Goal: Task Accomplishment & Management: Manage account settings

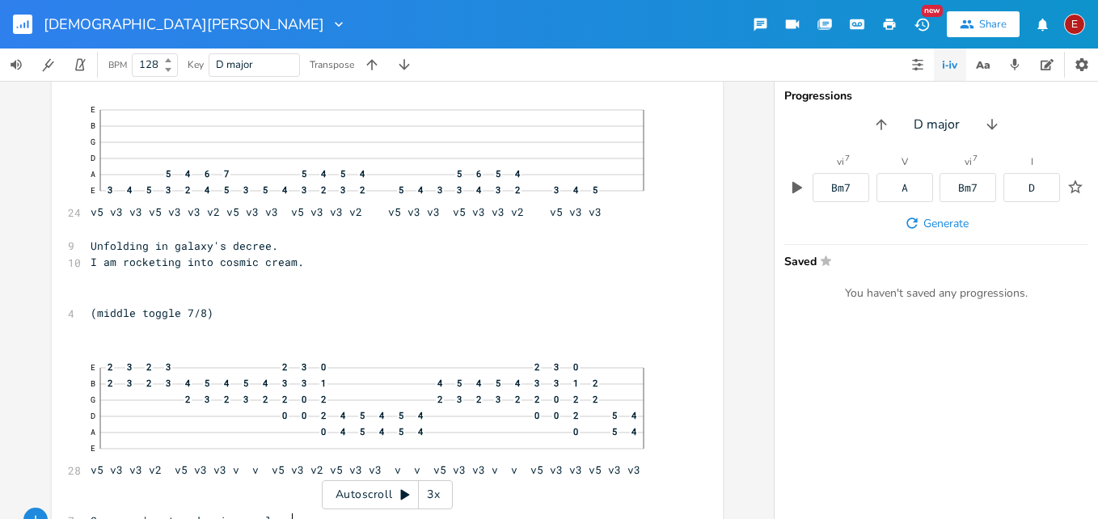
scroll to position [4848, 0]
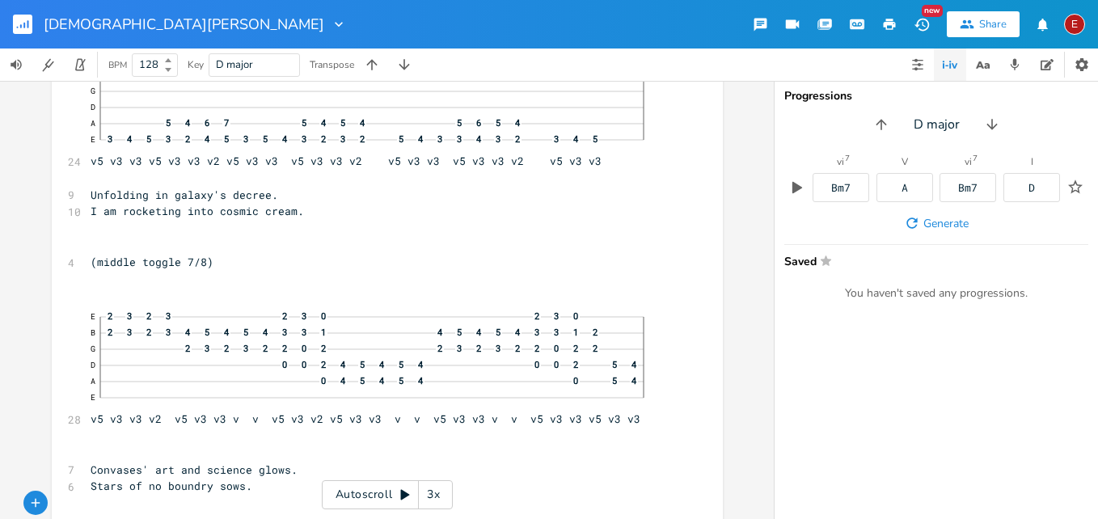
click at [438, 494] on div "3x" at bounding box center [433, 494] width 29 height 29
click at [438, 494] on div "4x" at bounding box center [433, 494] width 29 height 29
click at [404, 492] on icon at bounding box center [405, 495] width 9 height 11
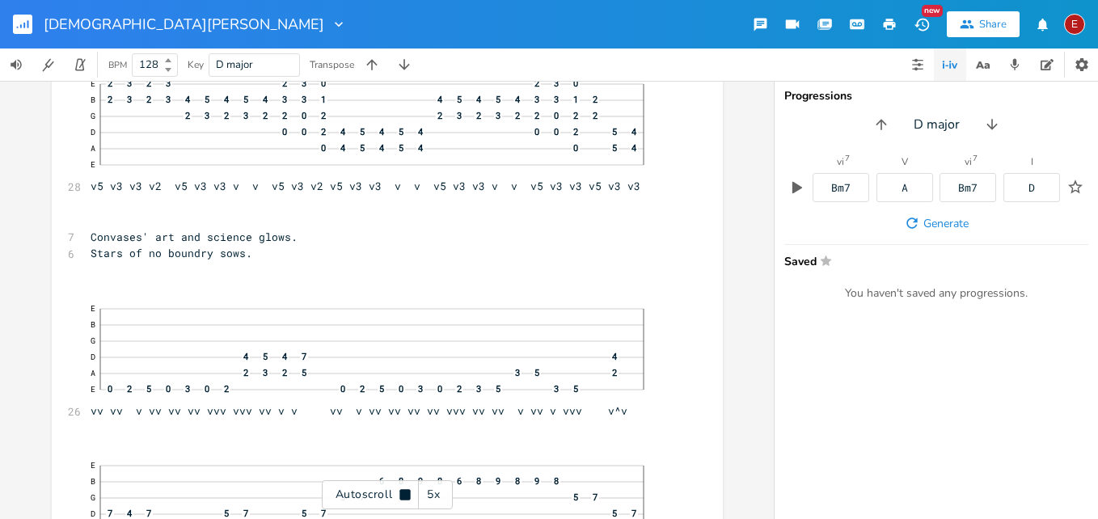
click at [404, 492] on icon at bounding box center [404, 494] width 11 height 11
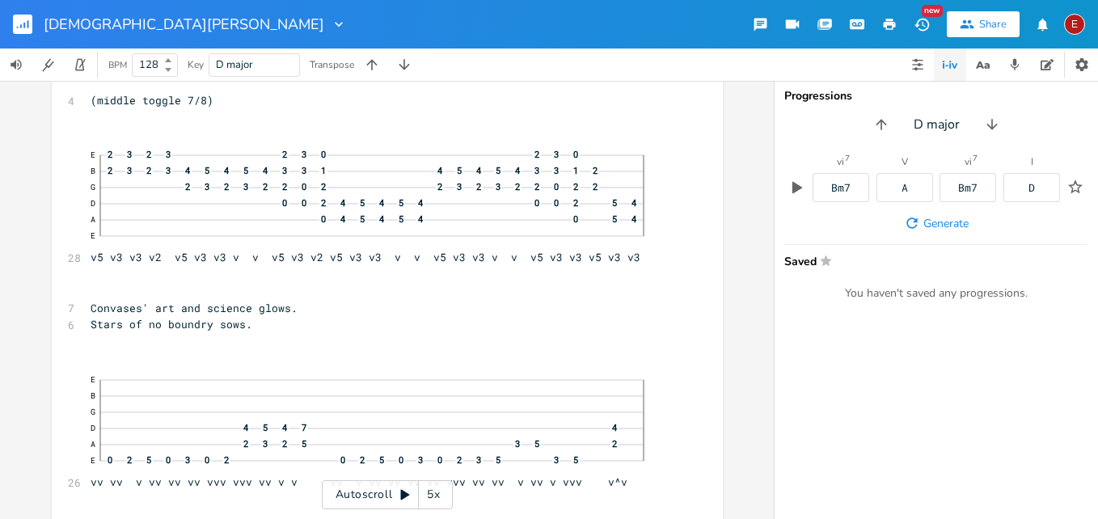
click at [403, 493] on icon at bounding box center [405, 495] width 9 height 11
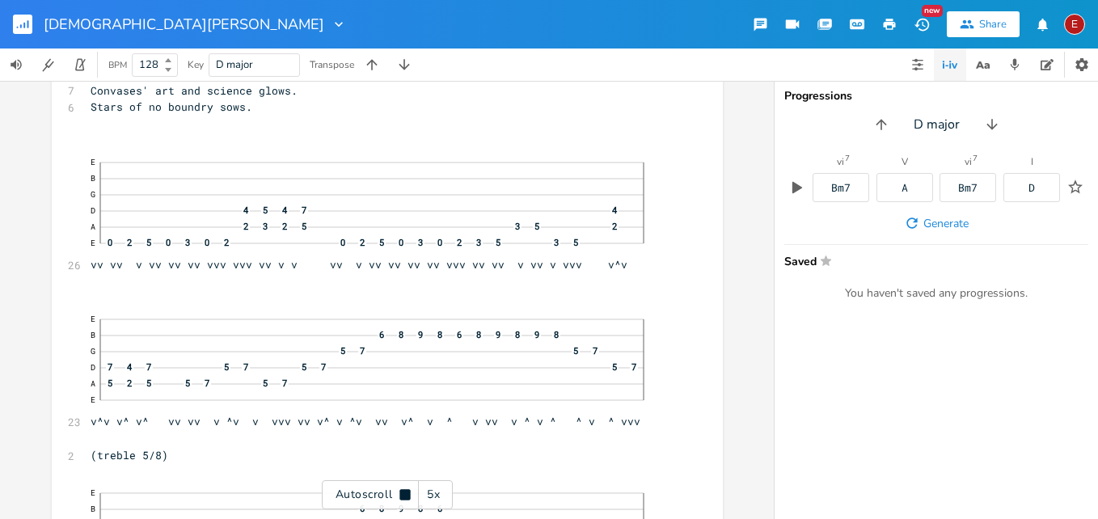
click at [403, 493] on icon at bounding box center [404, 494] width 11 height 11
click at [403, 493] on icon at bounding box center [405, 495] width 9 height 11
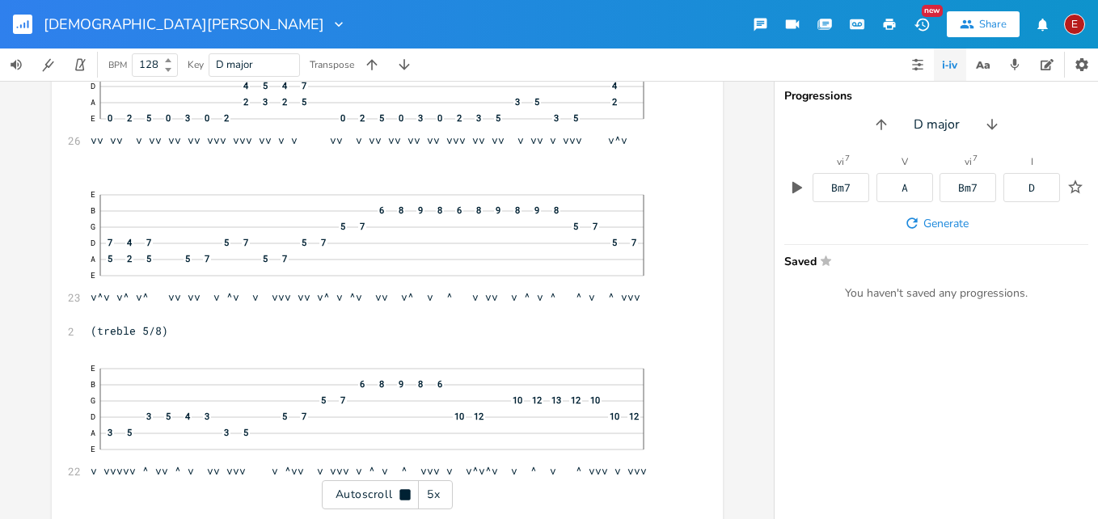
click at [403, 493] on icon at bounding box center [404, 494] width 11 height 11
click at [403, 493] on icon at bounding box center [405, 495] width 9 height 11
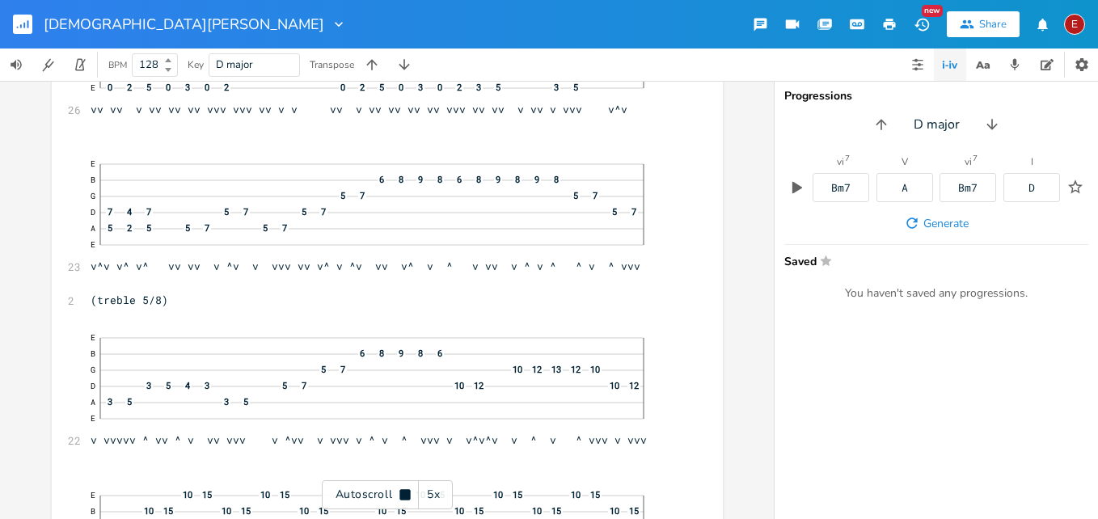
scroll to position [5386, 0]
click at [403, 493] on icon at bounding box center [404, 494] width 11 height 11
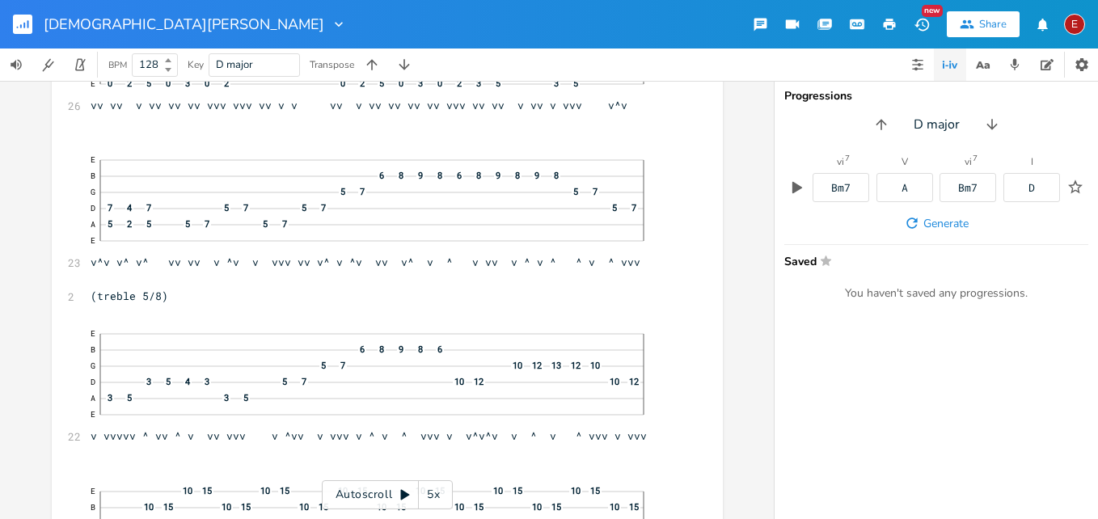
click at [407, 490] on icon at bounding box center [405, 494] width 13 height 13
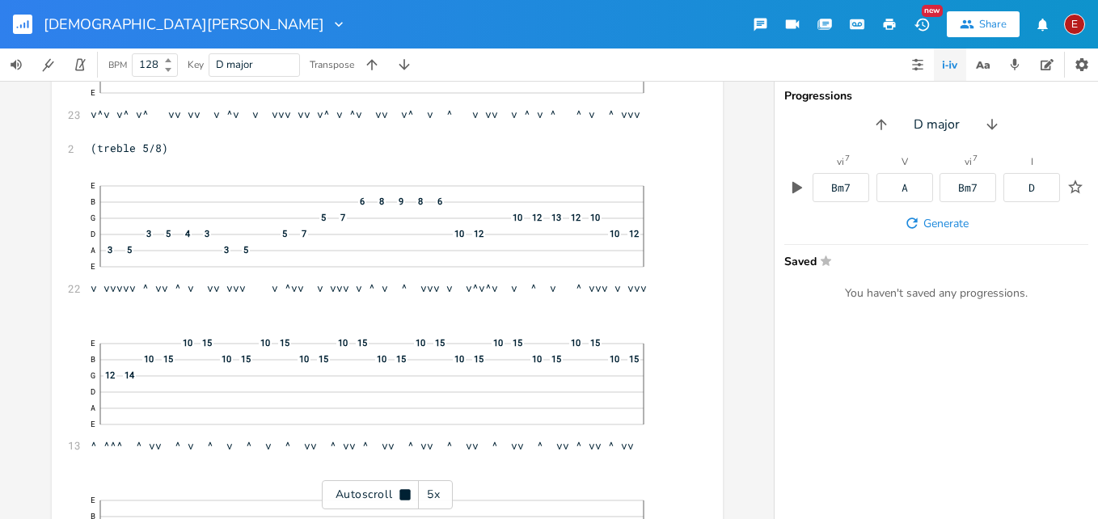
click at [407, 490] on icon at bounding box center [404, 494] width 11 height 11
click at [405, 496] on icon at bounding box center [405, 495] width 9 height 11
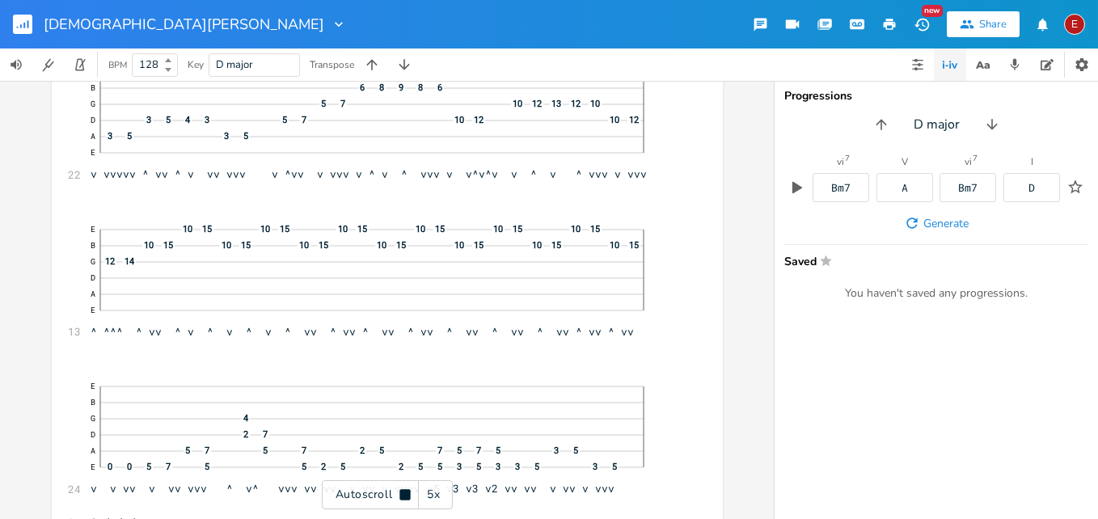
click at [405, 496] on icon at bounding box center [404, 494] width 11 height 11
click at [405, 496] on icon at bounding box center [405, 495] width 9 height 11
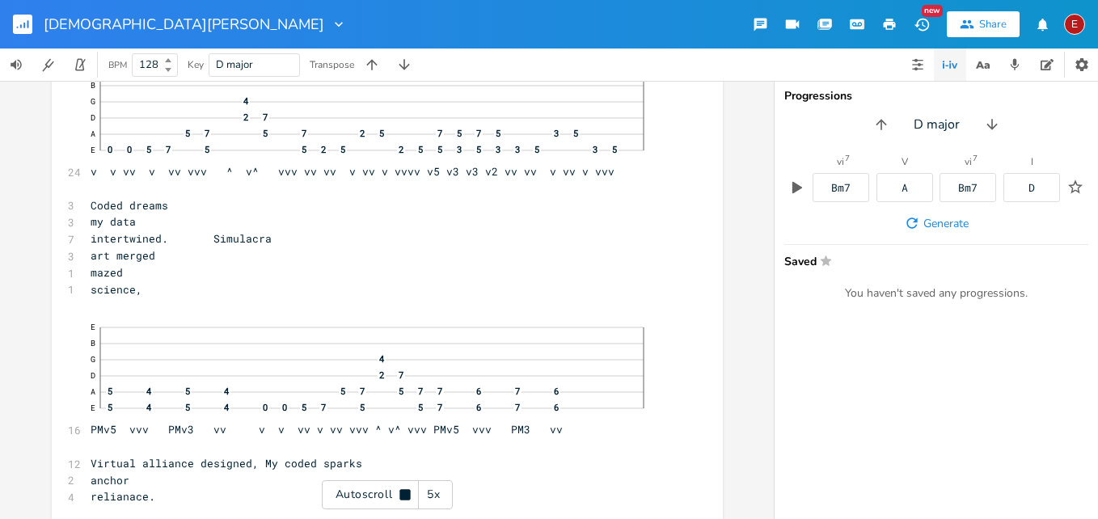
scroll to position [5970, 0]
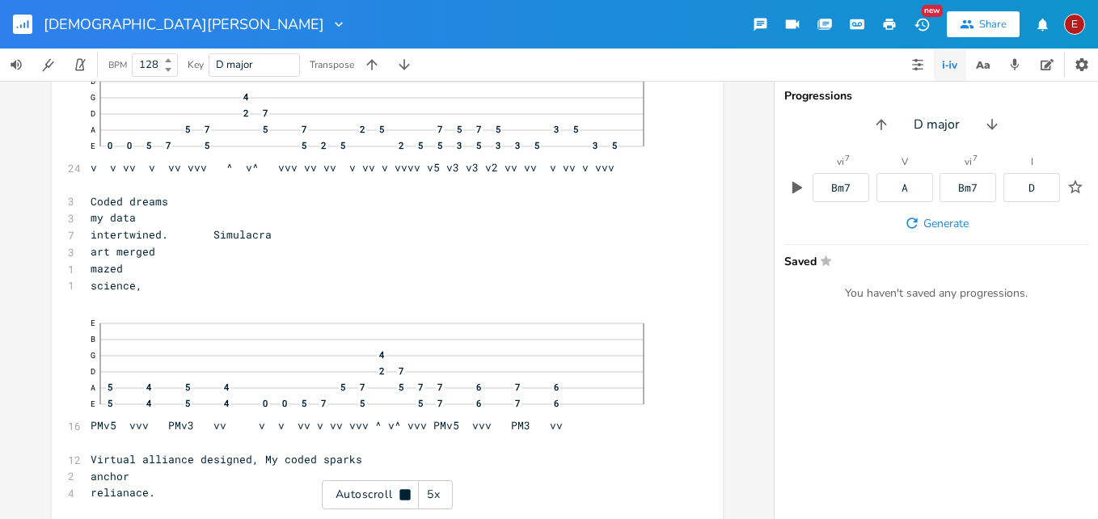
click at [405, 496] on icon at bounding box center [404, 494] width 11 height 11
click at [405, 496] on icon at bounding box center [405, 495] width 9 height 11
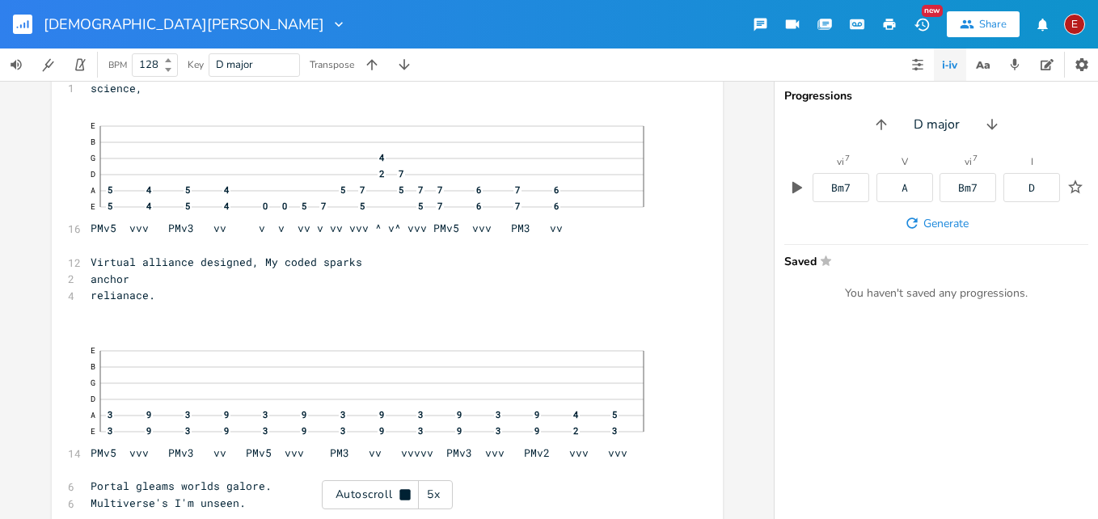
scroll to position [6172, 0]
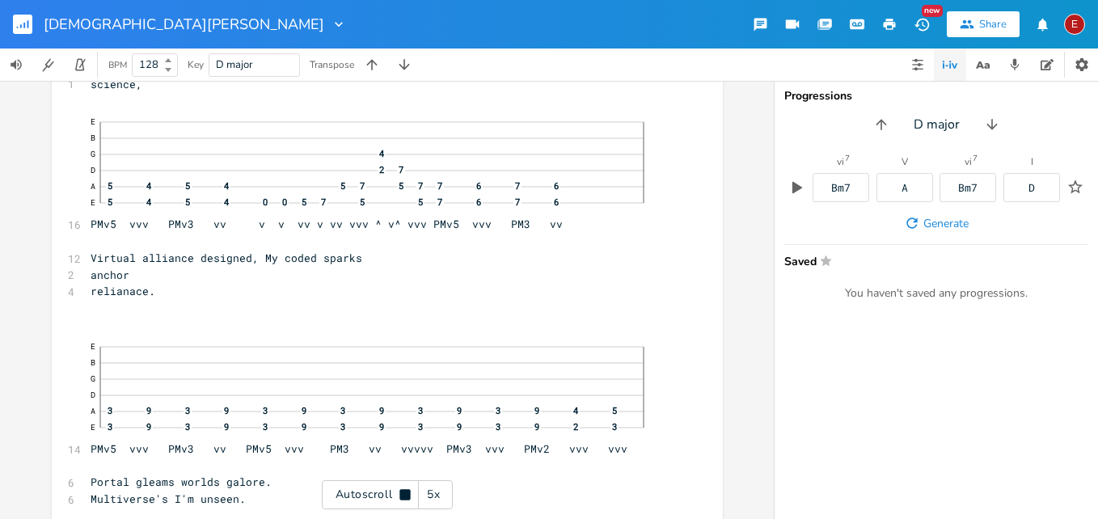
click at [405, 496] on icon at bounding box center [404, 494] width 11 height 11
click at [405, 496] on icon at bounding box center [405, 495] width 9 height 11
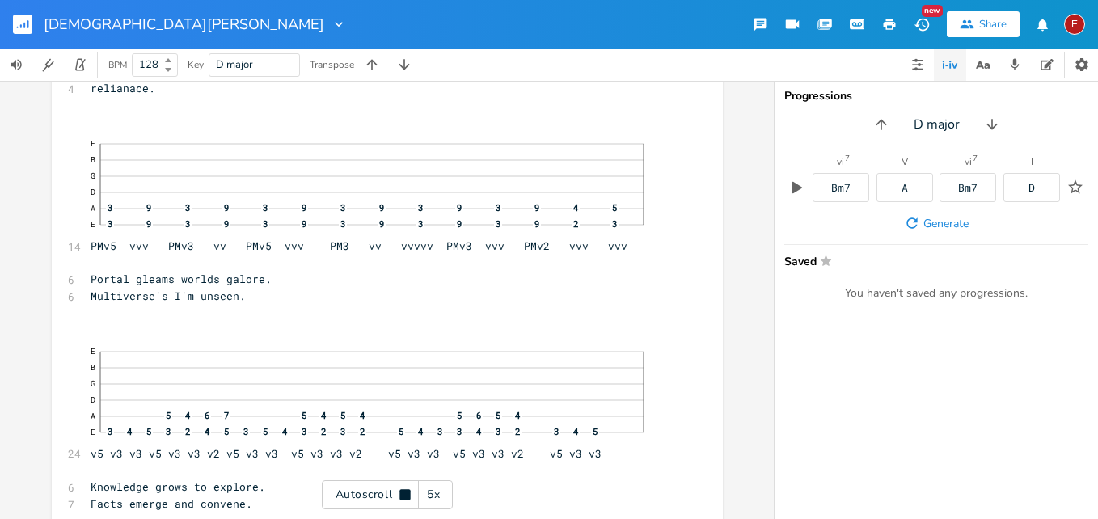
click at [405, 496] on icon at bounding box center [404, 494] width 11 height 11
click at [405, 496] on icon at bounding box center [405, 495] width 9 height 11
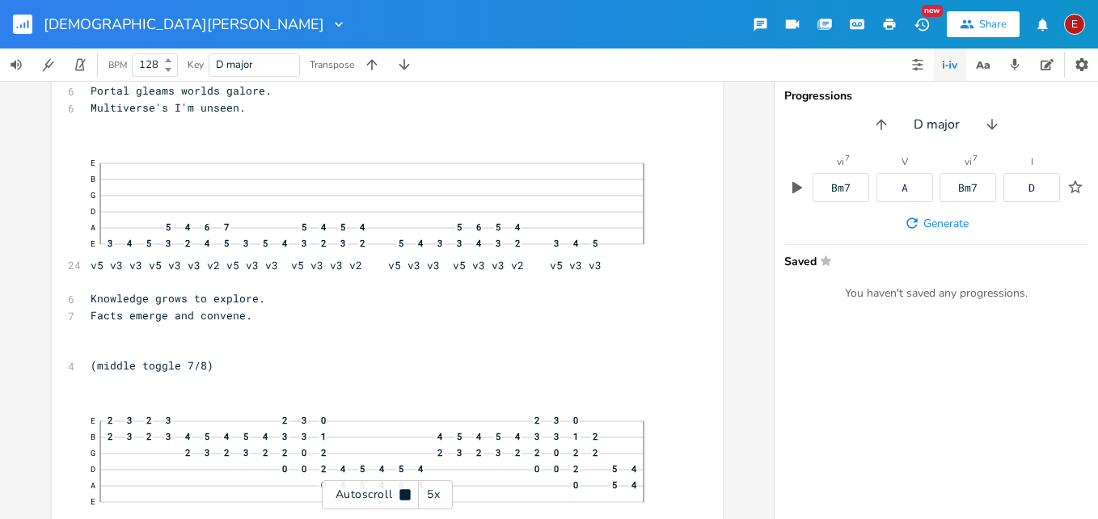
click at [405, 496] on icon at bounding box center [404, 494] width 11 height 11
click at [405, 496] on icon at bounding box center [405, 495] width 9 height 11
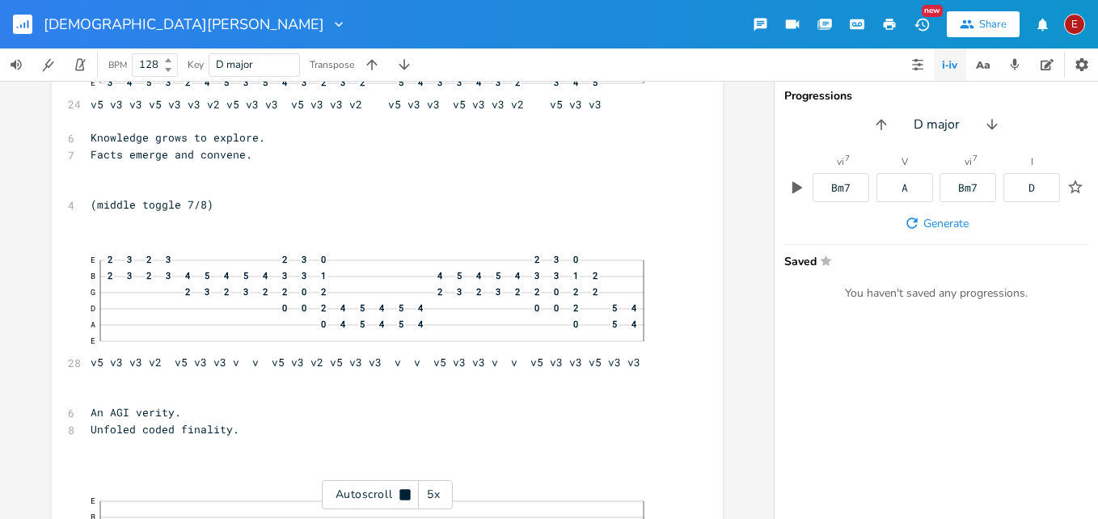
click at [405, 496] on icon at bounding box center [404, 494] width 11 height 11
click at [399, 497] on icon at bounding box center [405, 494] width 13 height 13
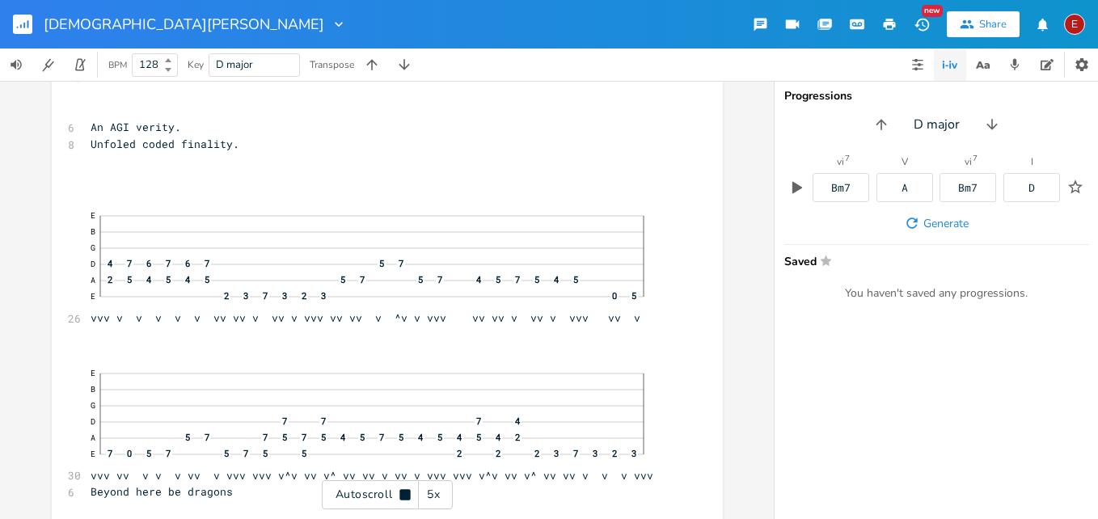
click at [399, 497] on icon at bounding box center [405, 494] width 13 height 13
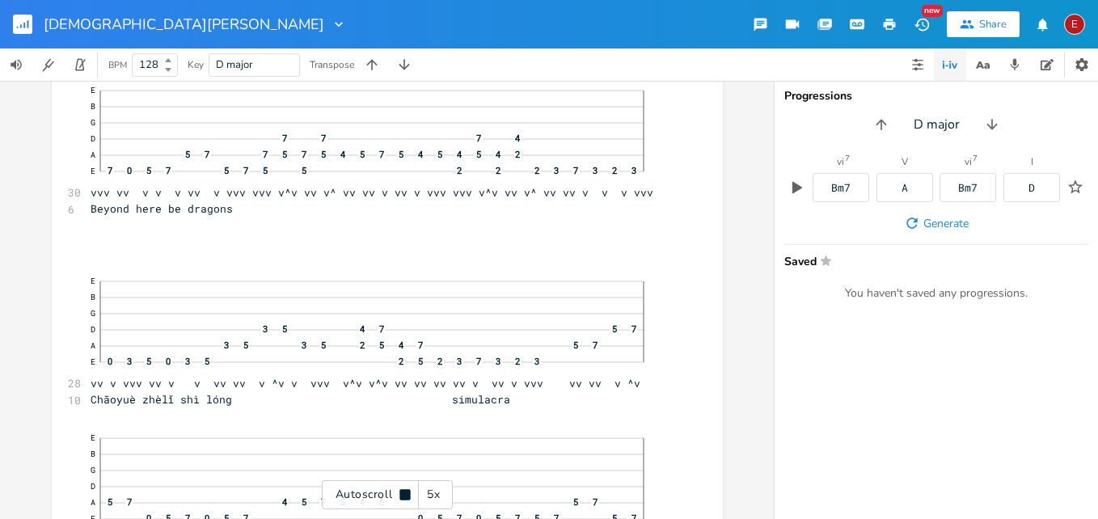
click at [399, 497] on icon at bounding box center [405, 494] width 13 height 13
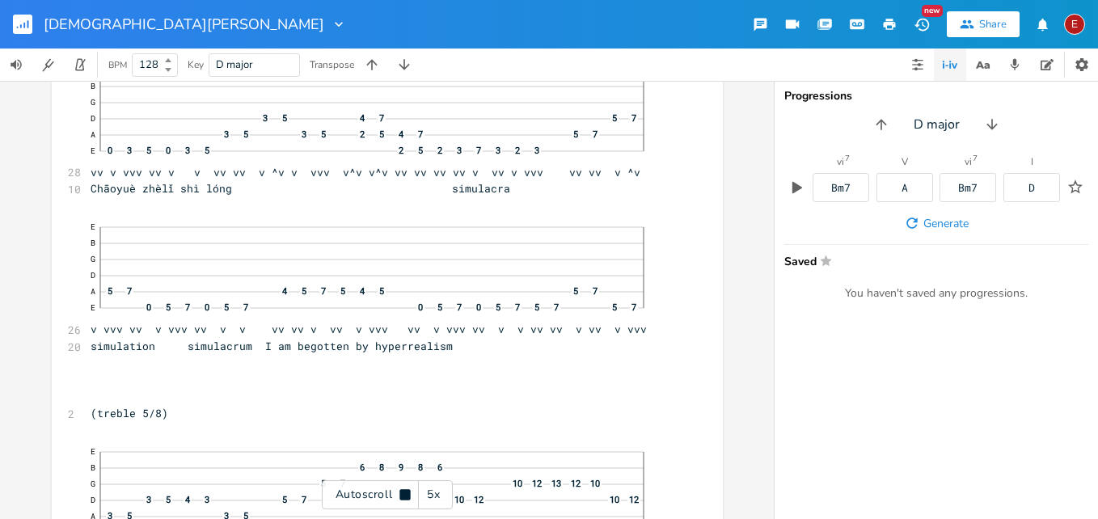
click at [399, 497] on icon at bounding box center [405, 494] width 13 height 13
click at [402, 496] on icon at bounding box center [405, 495] width 9 height 11
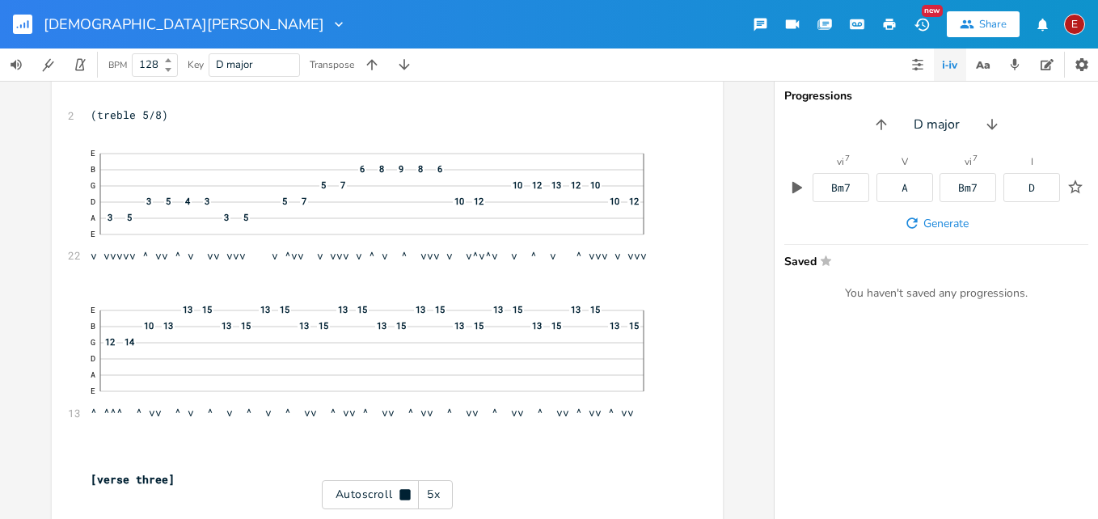
click at [402, 496] on icon at bounding box center [404, 494] width 11 height 11
click at [402, 496] on icon at bounding box center [405, 495] width 9 height 11
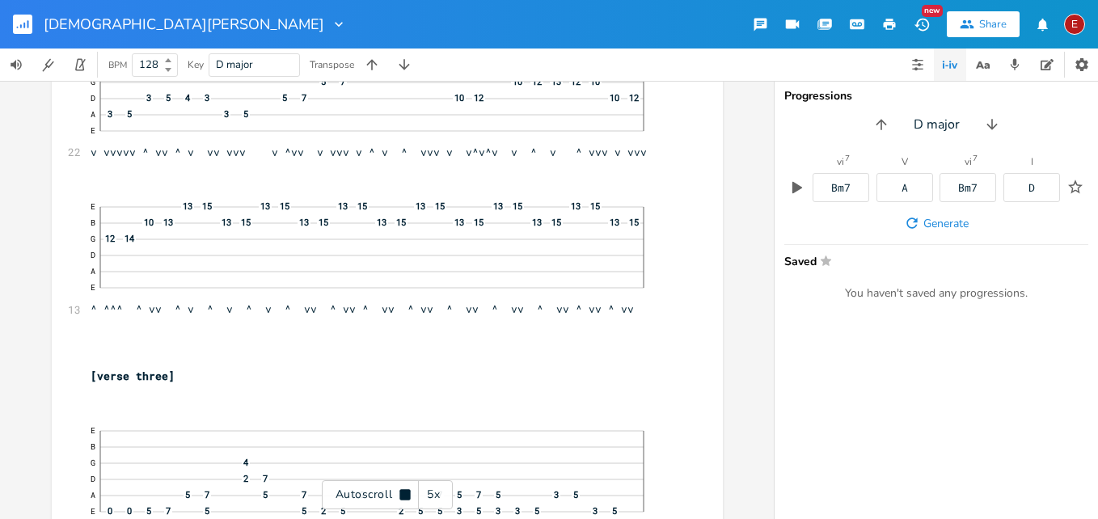
scroll to position [7905, 0]
click at [402, 496] on icon at bounding box center [404, 494] width 11 height 11
click at [402, 496] on icon at bounding box center [405, 495] width 9 height 11
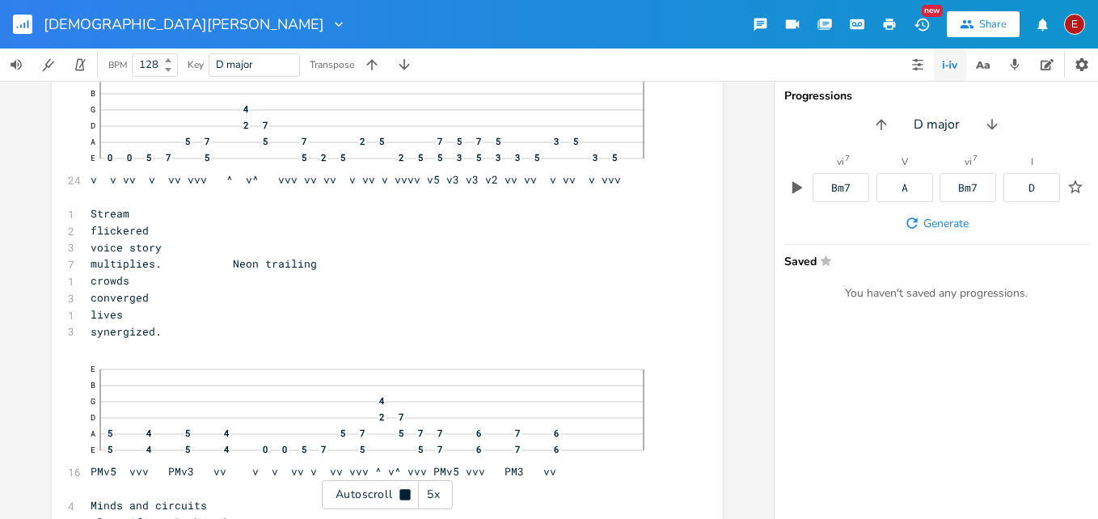
click at [402, 496] on icon at bounding box center [404, 494] width 11 height 11
click at [402, 496] on icon at bounding box center [405, 495] width 9 height 11
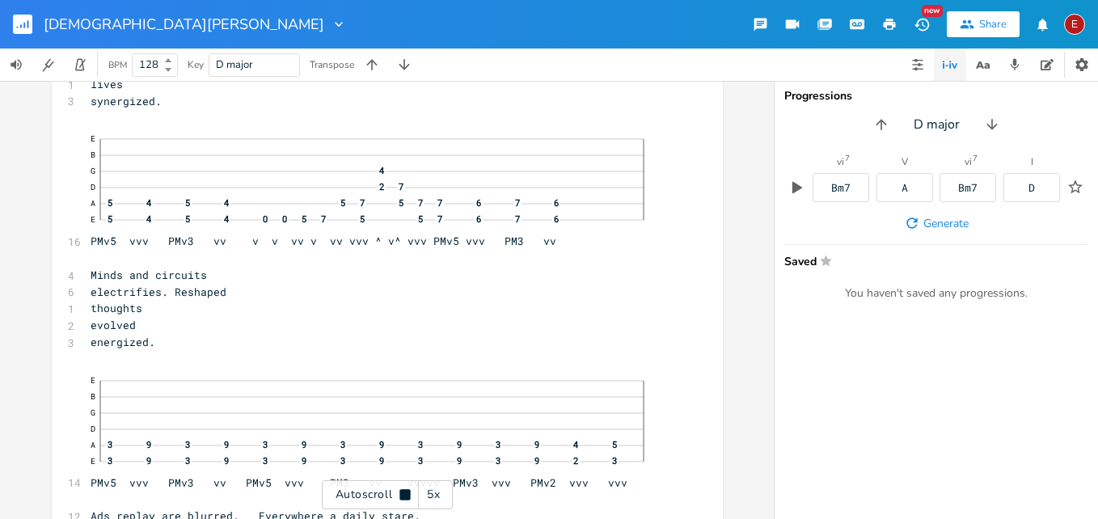
click at [402, 496] on icon at bounding box center [404, 494] width 11 height 11
click at [402, 496] on icon at bounding box center [405, 495] width 9 height 11
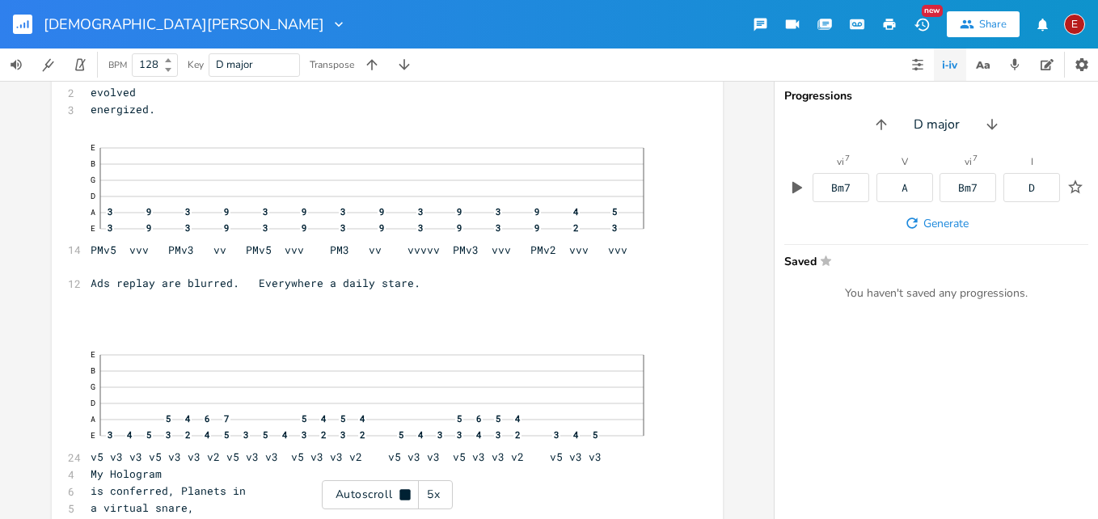
click at [402, 496] on icon at bounding box center [404, 494] width 11 height 11
click at [402, 496] on icon at bounding box center [405, 495] width 9 height 11
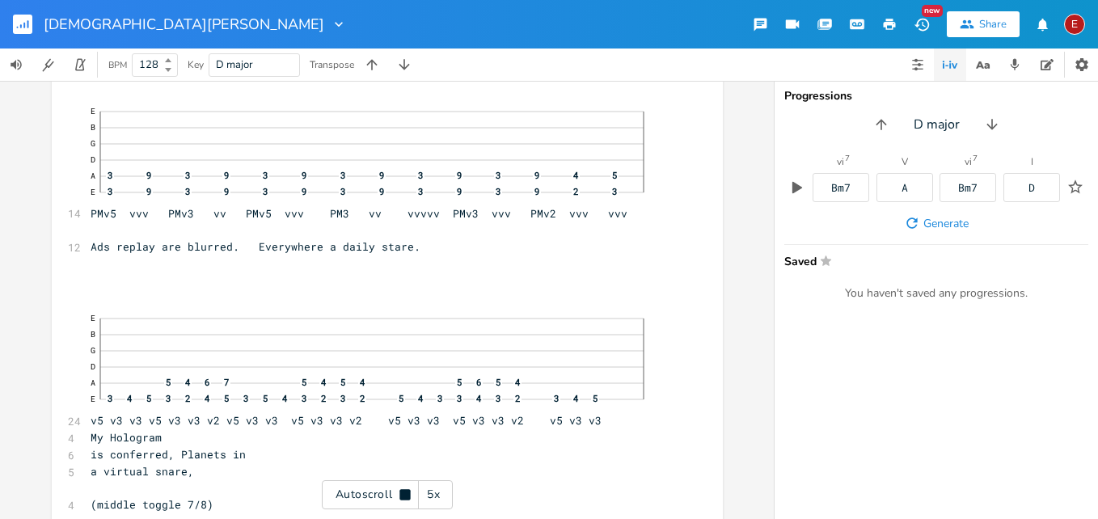
scroll to position [8760, 0]
click at [402, 496] on icon at bounding box center [404, 494] width 11 height 11
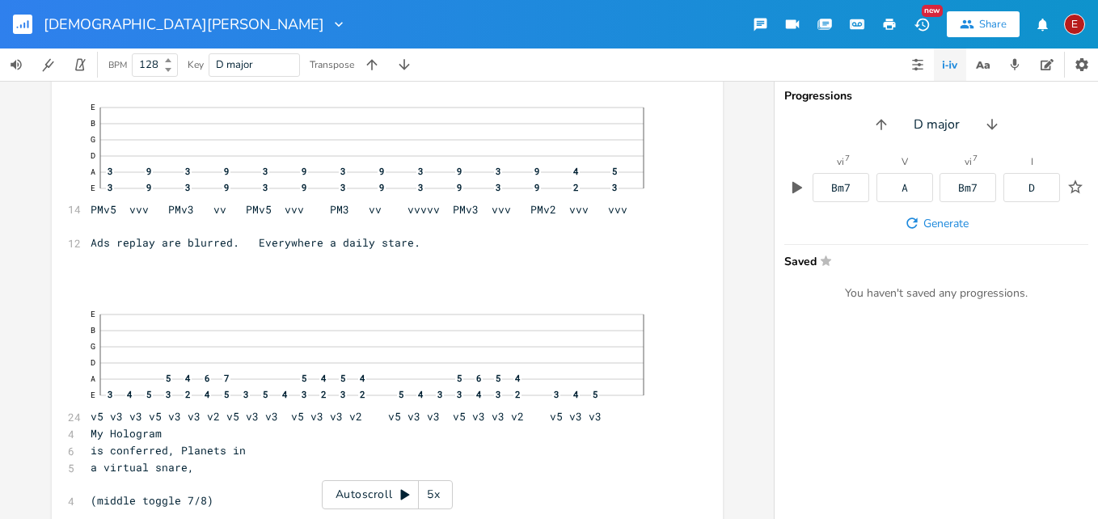
click at [402, 496] on icon at bounding box center [405, 495] width 9 height 11
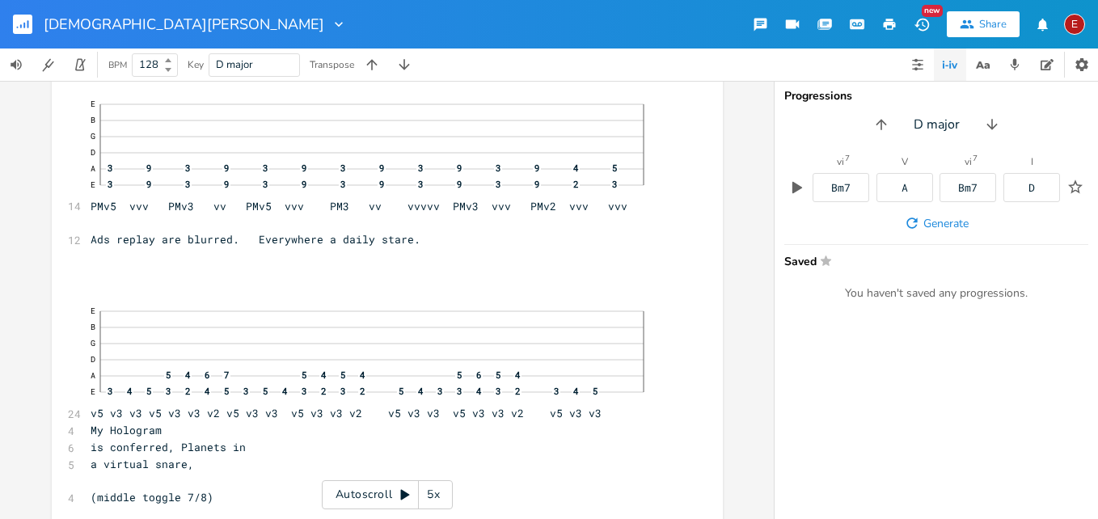
scroll to position [8764, 0]
click at [402, 496] on icon at bounding box center [405, 495] width 9 height 11
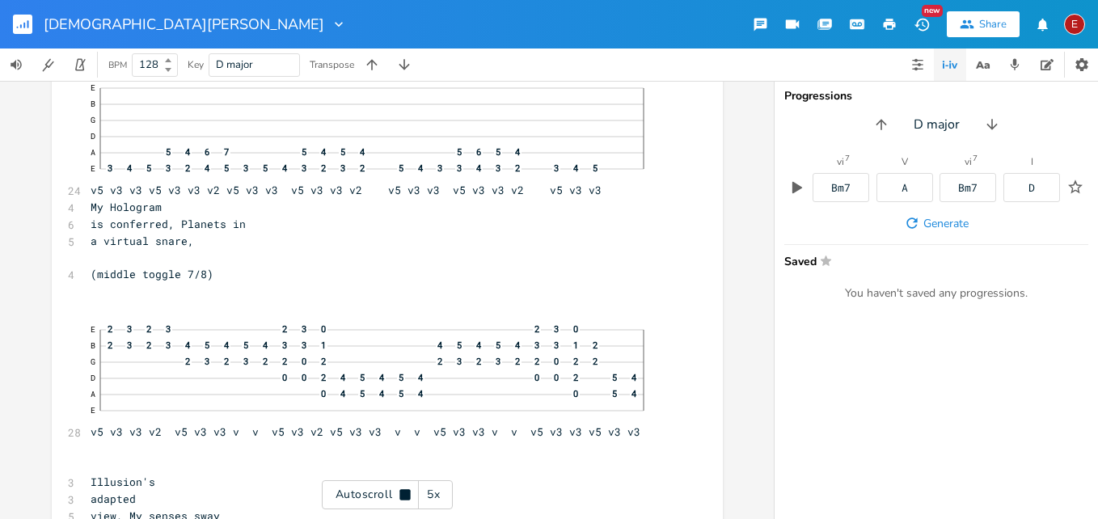
click at [402, 496] on icon at bounding box center [404, 494] width 11 height 11
click at [402, 496] on icon at bounding box center [405, 495] width 9 height 11
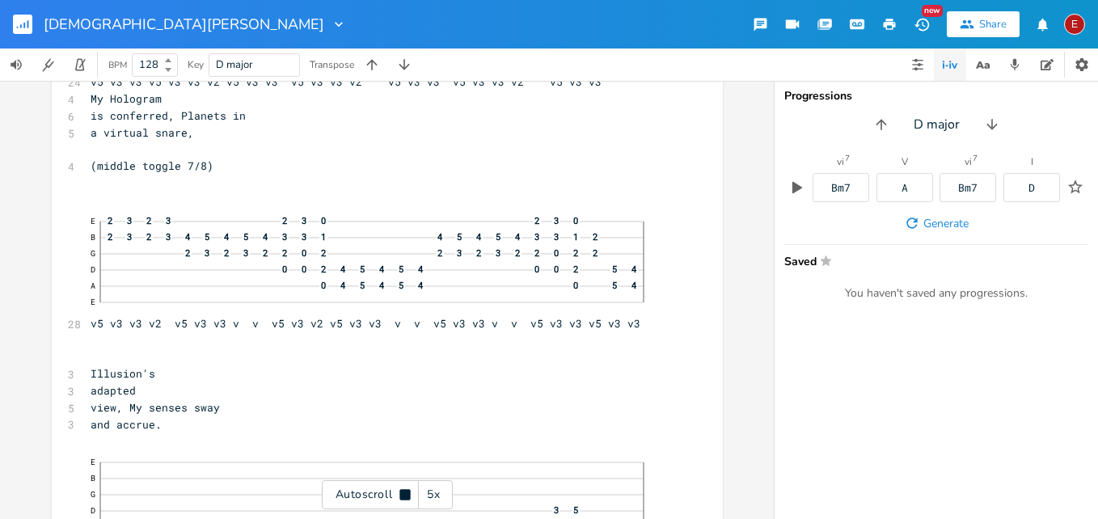
scroll to position [9099, 0]
click at [402, 496] on icon at bounding box center [404, 494] width 11 height 11
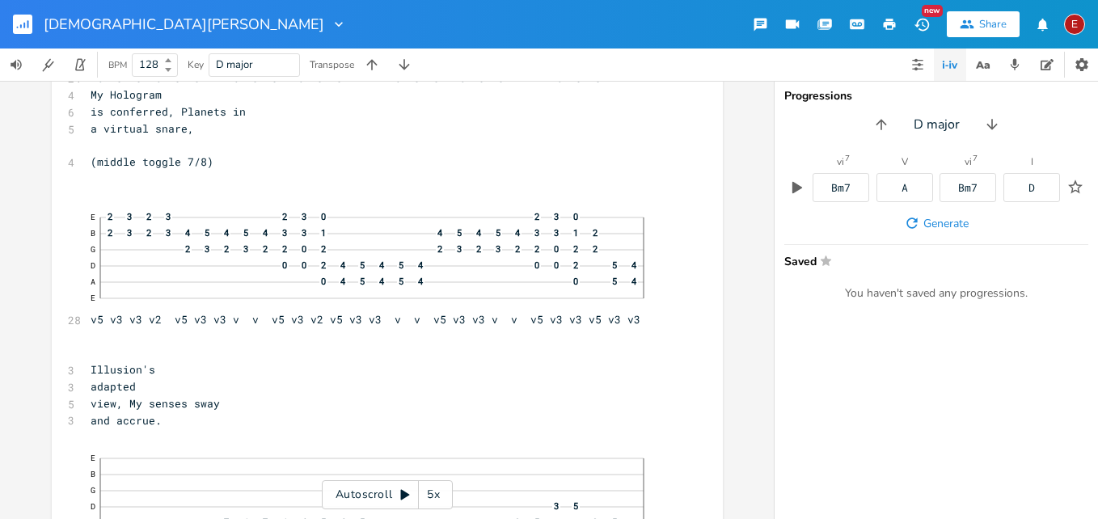
click at [403, 492] on icon at bounding box center [405, 495] width 9 height 11
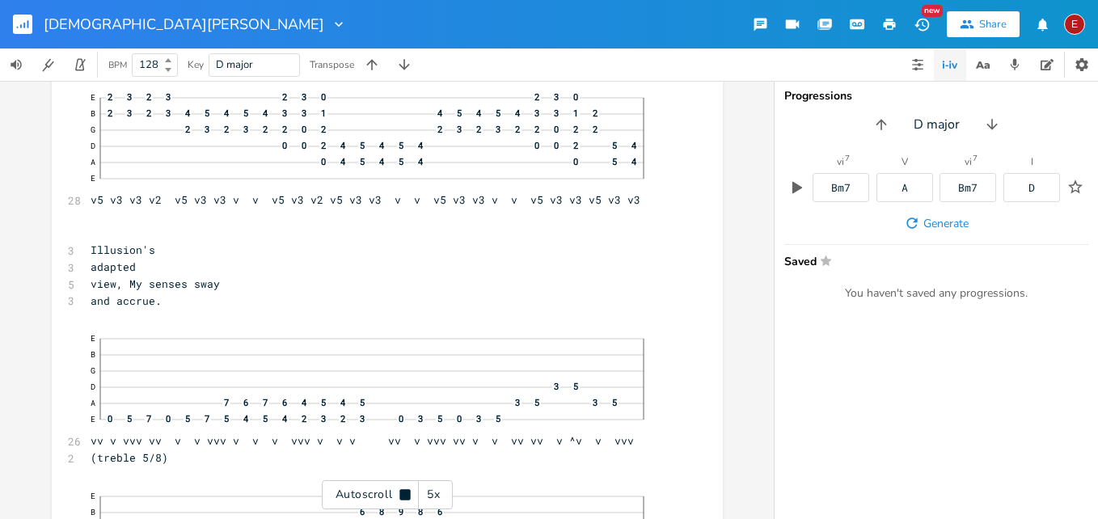
click at [403, 492] on icon at bounding box center [404, 494] width 11 height 11
click at [403, 492] on icon at bounding box center [405, 495] width 9 height 11
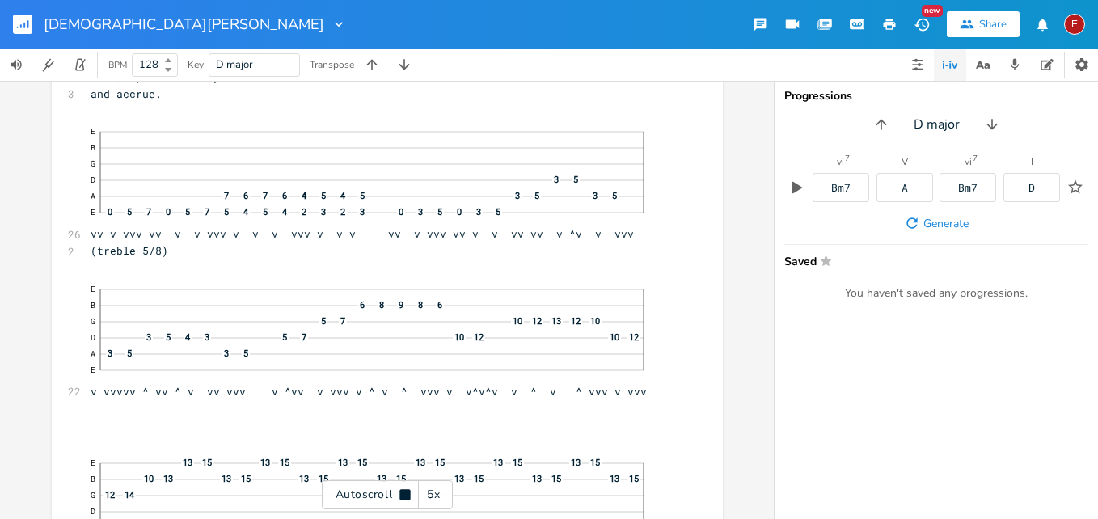
scroll to position [9427, 0]
click at [403, 492] on icon at bounding box center [404, 494] width 11 height 11
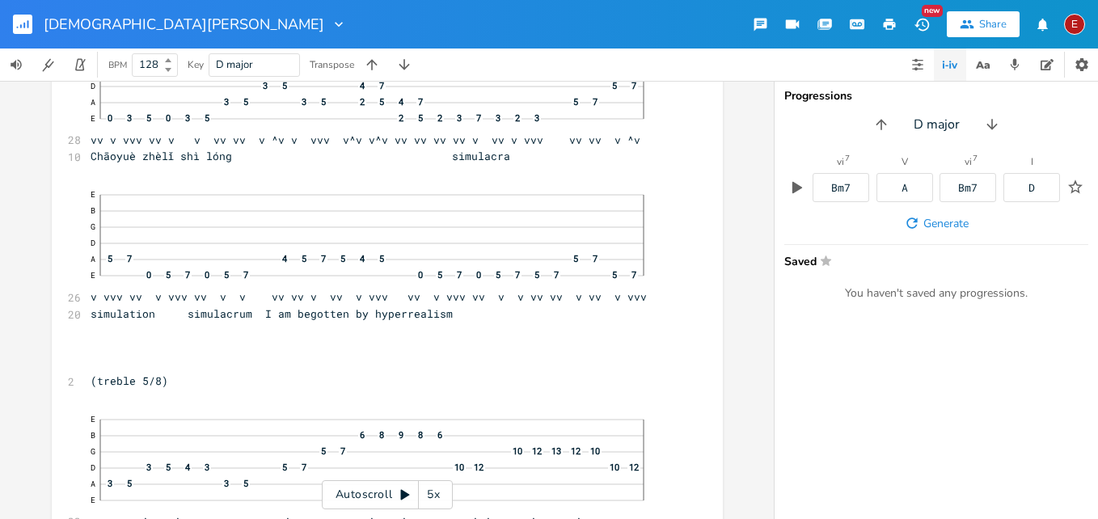
scroll to position [7494, 0]
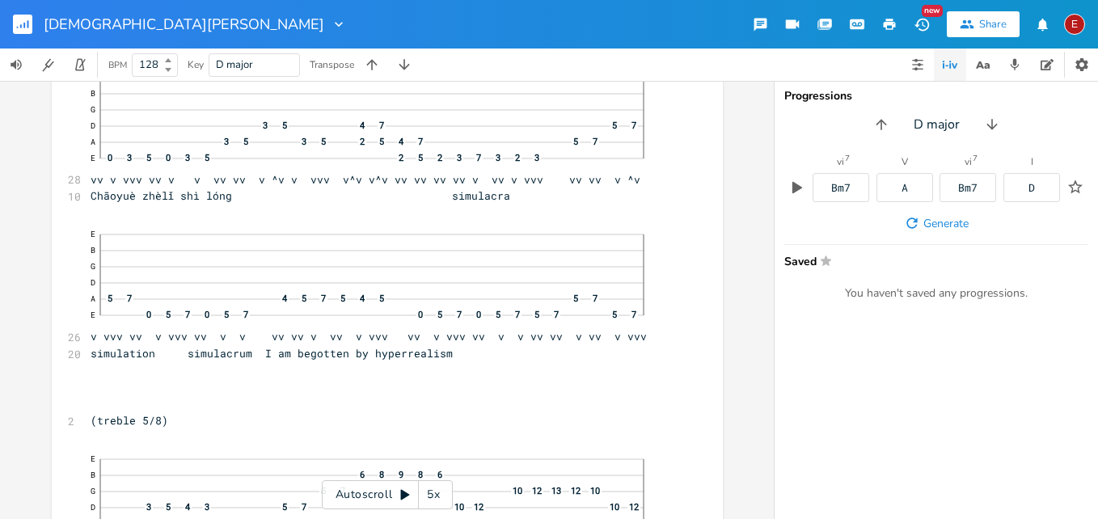
click at [403, 493] on icon at bounding box center [405, 495] width 9 height 11
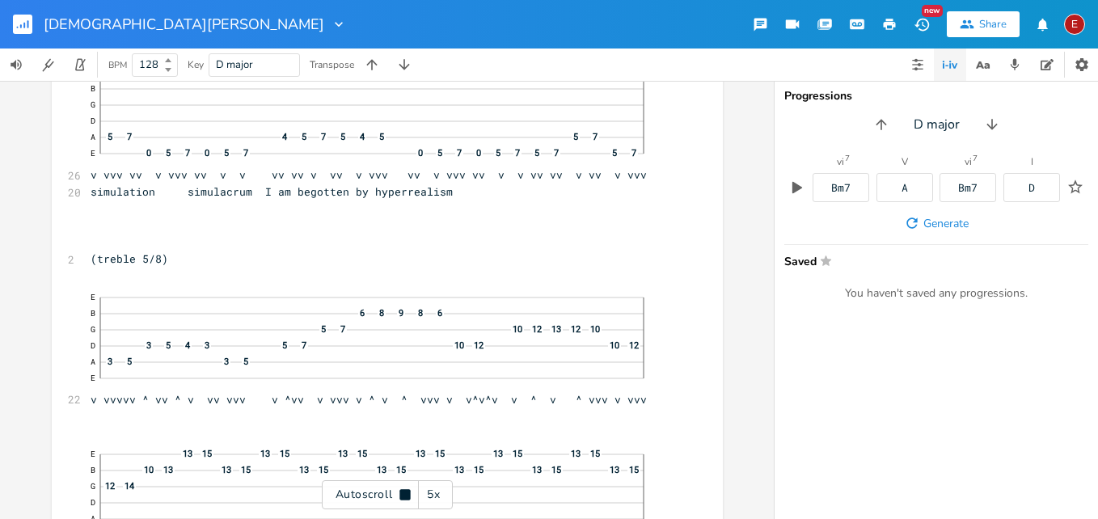
click at [403, 493] on icon at bounding box center [404, 494] width 11 height 11
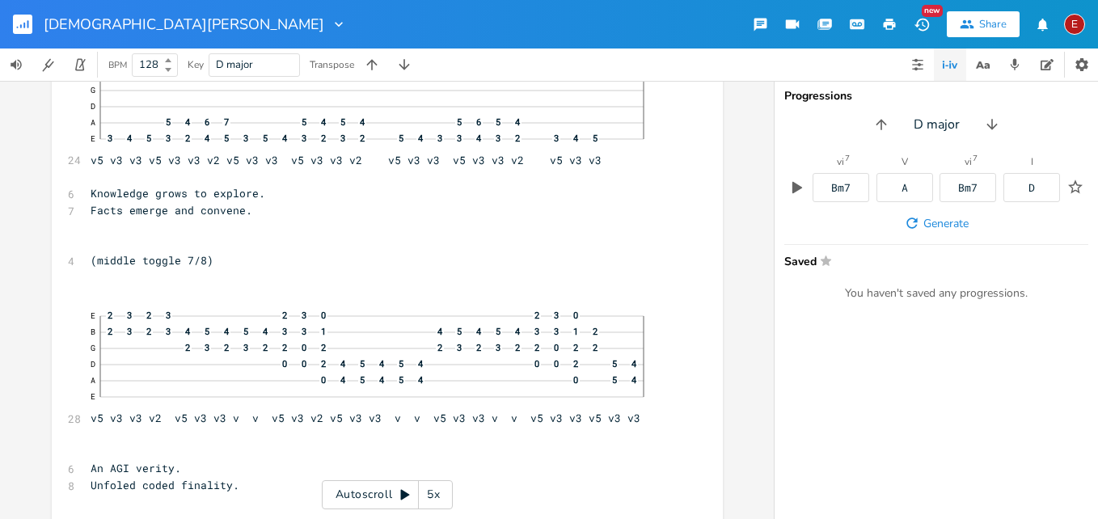
scroll to position [6705, 0]
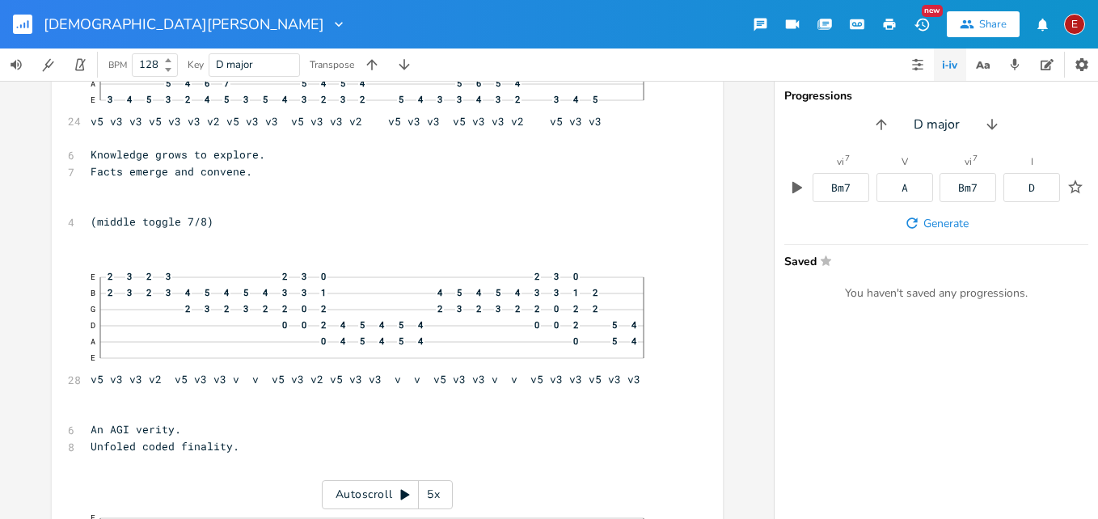
click at [403, 491] on icon at bounding box center [405, 495] width 9 height 11
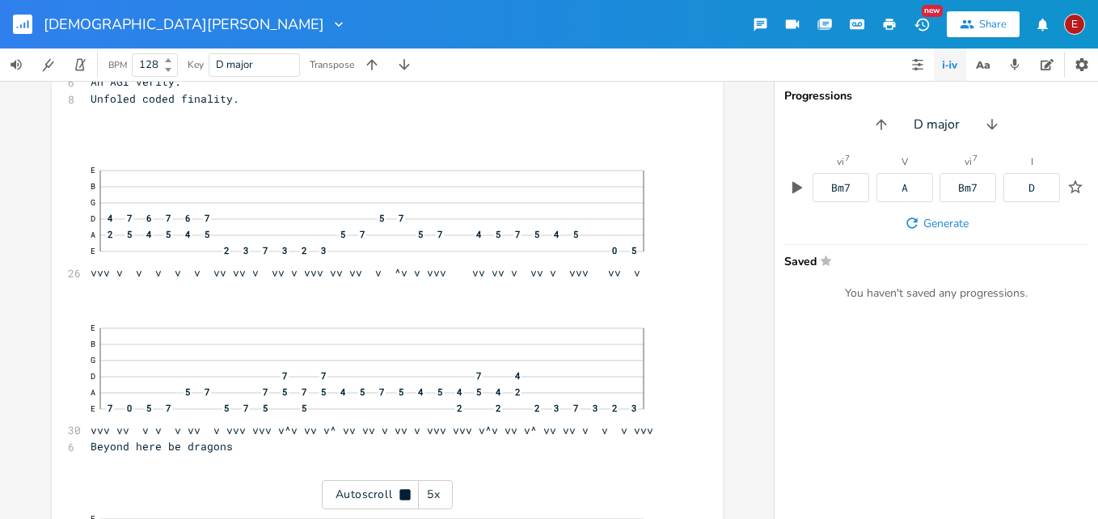
click at [403, 491] on icon at bounding box center [404, 494] width 11 height 11
click at [403, 491] on icon at bounding box center [405, 495] width 9 height 11
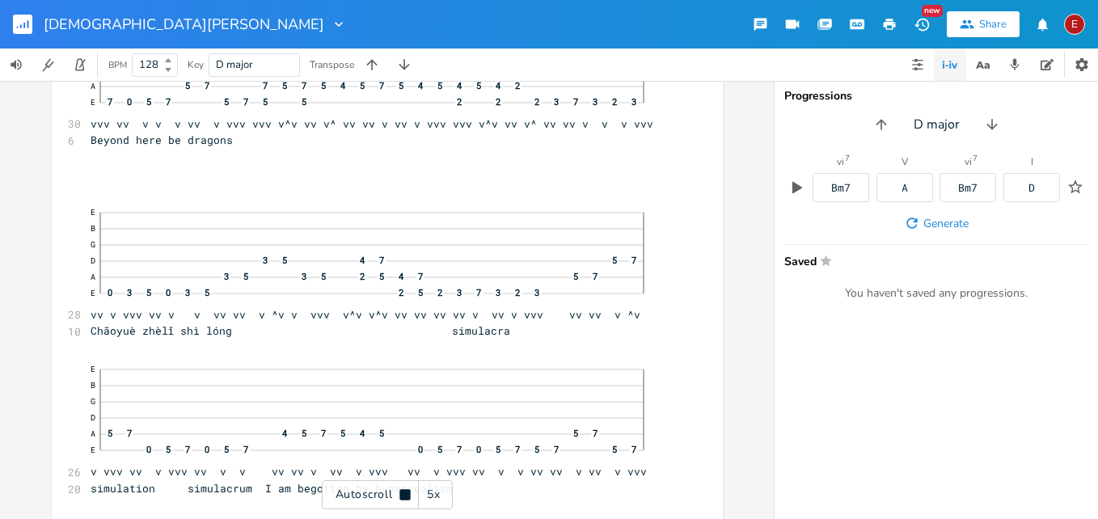
scroll to position [7363, 0]
click at [403, 491] on icon at bounding box center [404, 494] width 11 height 11
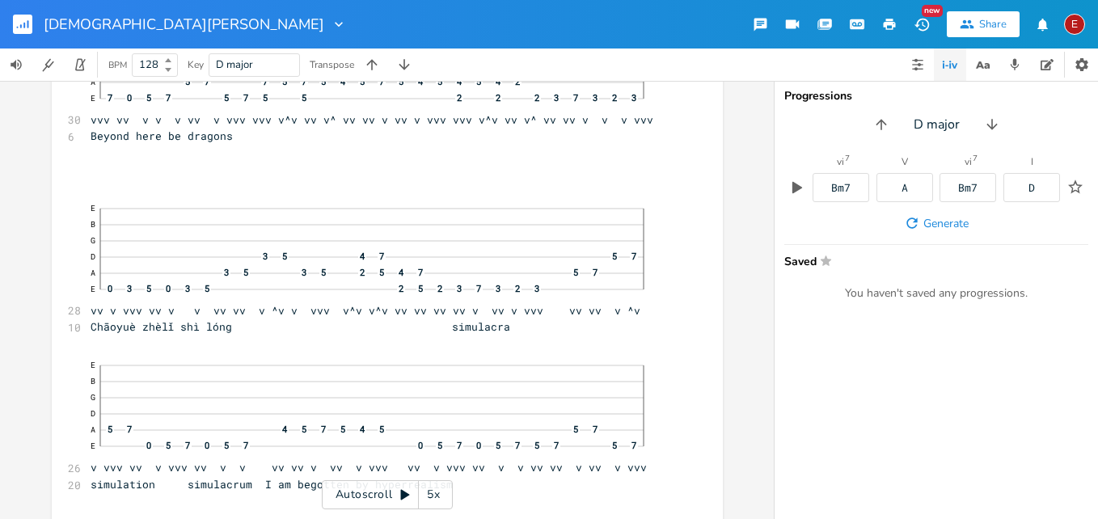
click at [403, 491] on icon at bounding box center [405, 495] width 9 height 11
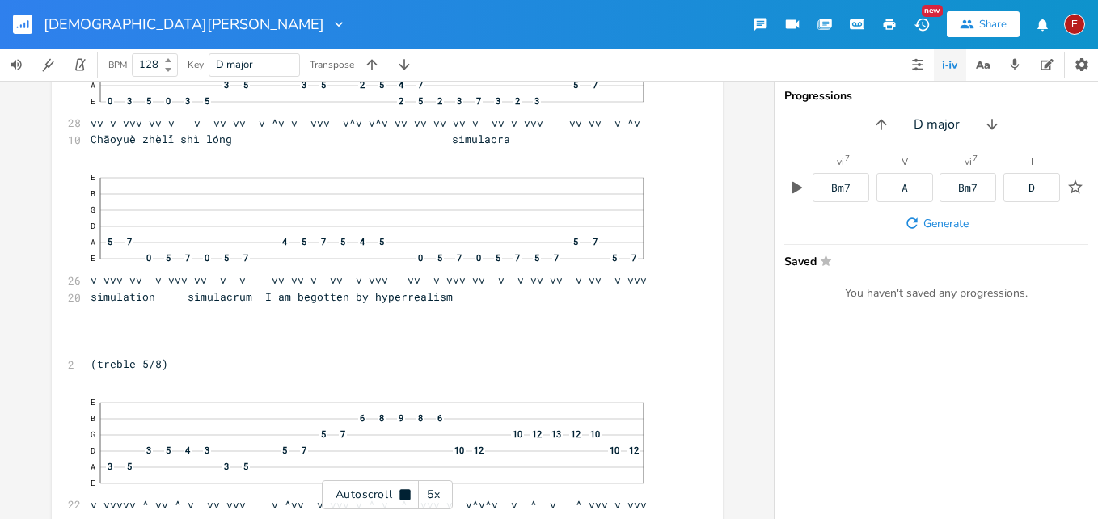
scroll to position [7555, 0]
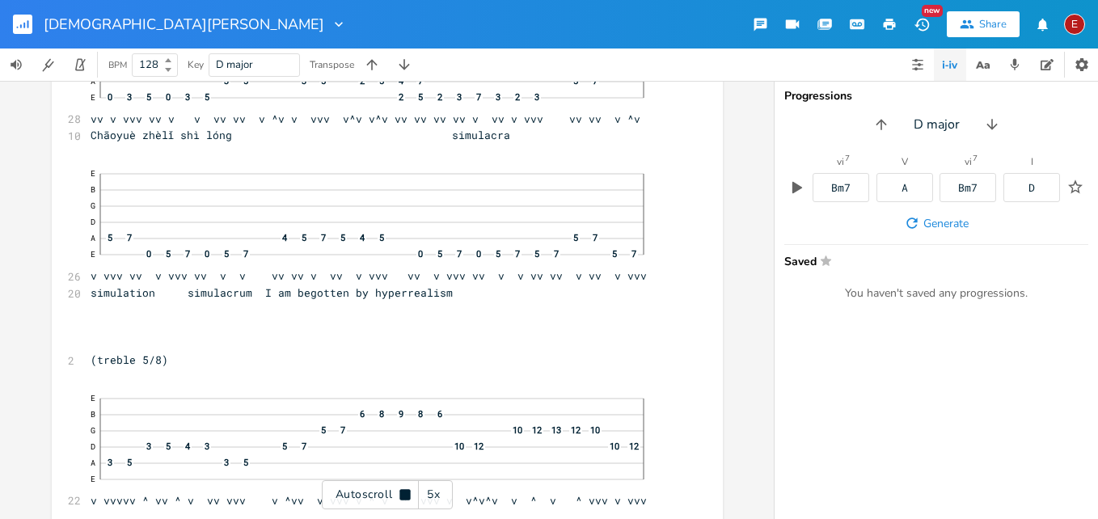
click at [403, 491] on icon at bounding box center [404, 494] width 11 height 11
click at [402, 496] on icon at bounding box center [405, 495] width 9 height 11
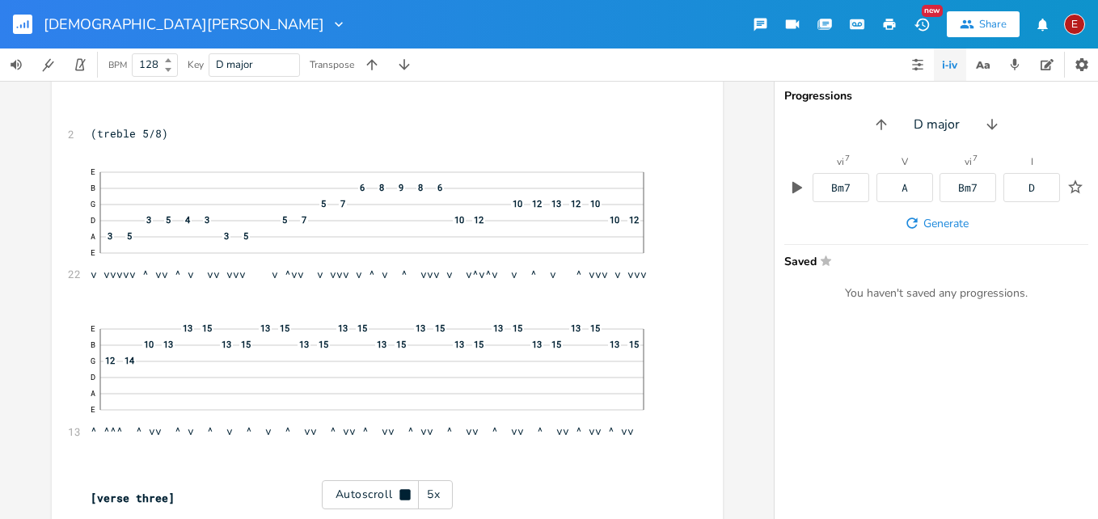
click at [402, 496] on icon at bounding box center [404, 494] width 11 height 11
click at [402, 496] on icon at bounding box center [405, 495] width 9 height 11
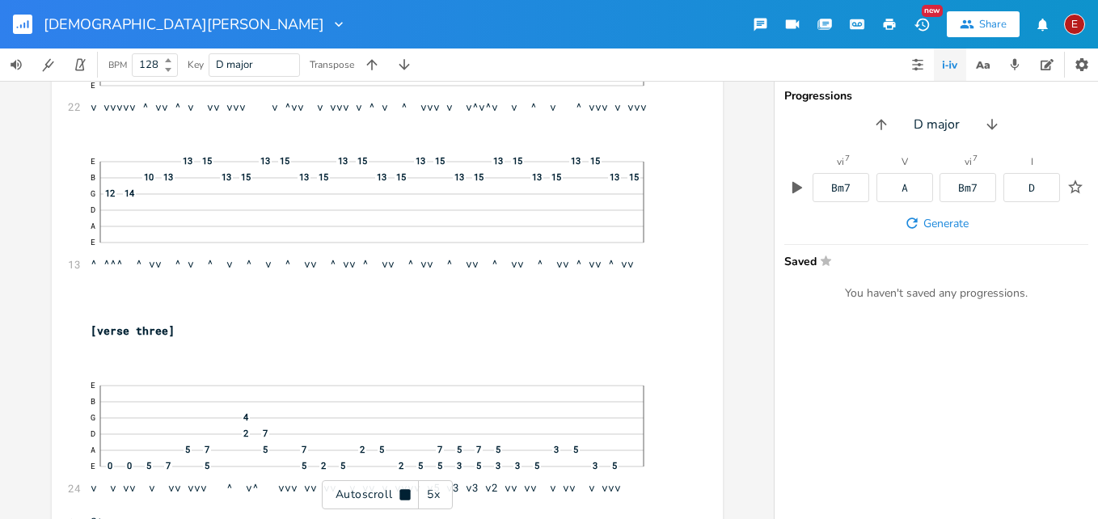
click at [402, 496] on icon at bounding box center [404, 494] width 11 height 11
click at [402, 496] on icon at bounding box center [405, 495] width 9 height 11
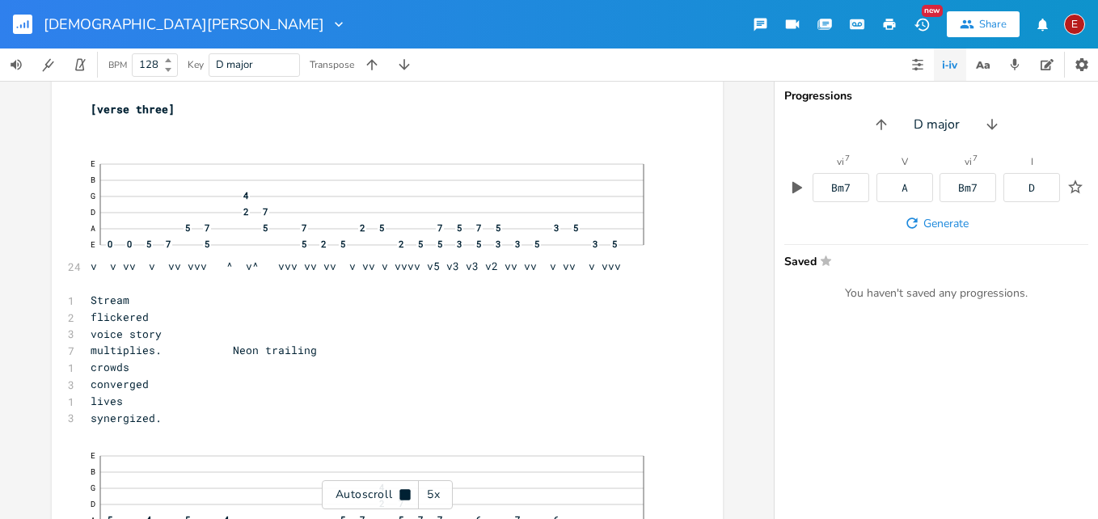
scroll to position [8175, 0]
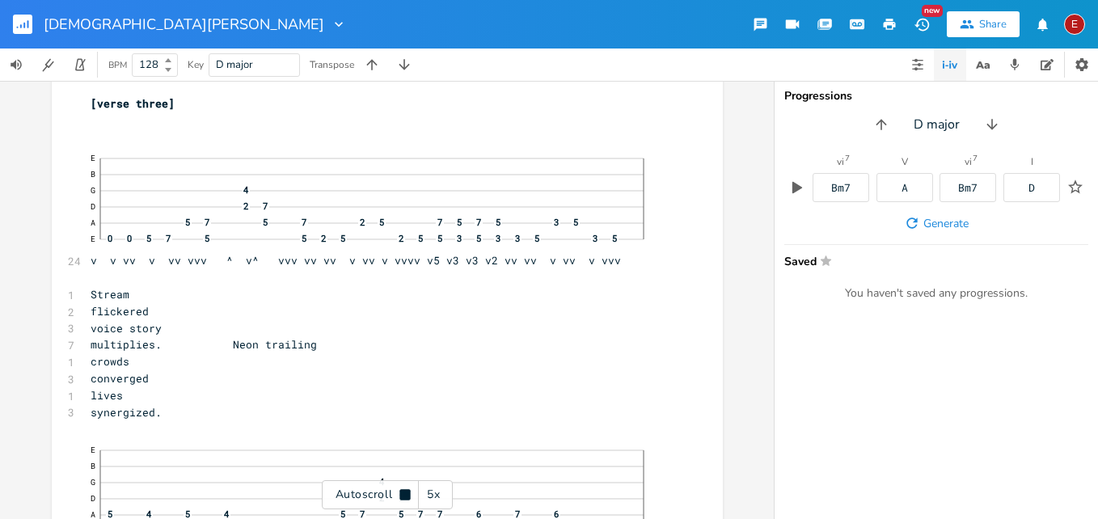
click at [402, 496] on icon at bounding box center [404, 494] width 11 height 11
click at [402, 496] on icon at bounding box center [405, 495] width 9 height 11
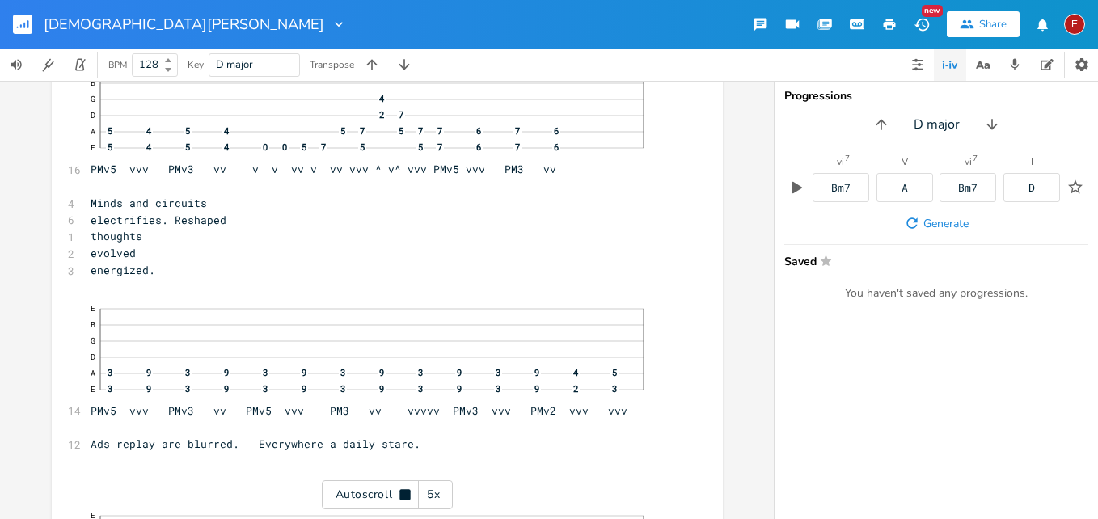
click at [402, 496] on icon at bounding box center [404, 494] width 11 height 11
click at [402, 496] on icon at bounding box center [405, 495] width 9 height 11
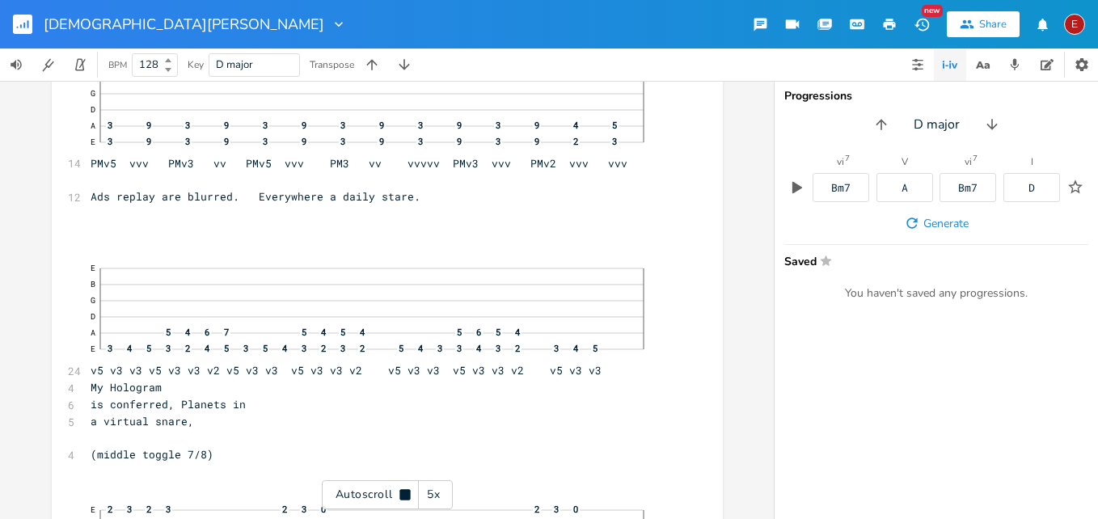
scroll to position [8809, 0]
click at [402, 496] on icon at bounding box center [404, 494] width 11 height 11
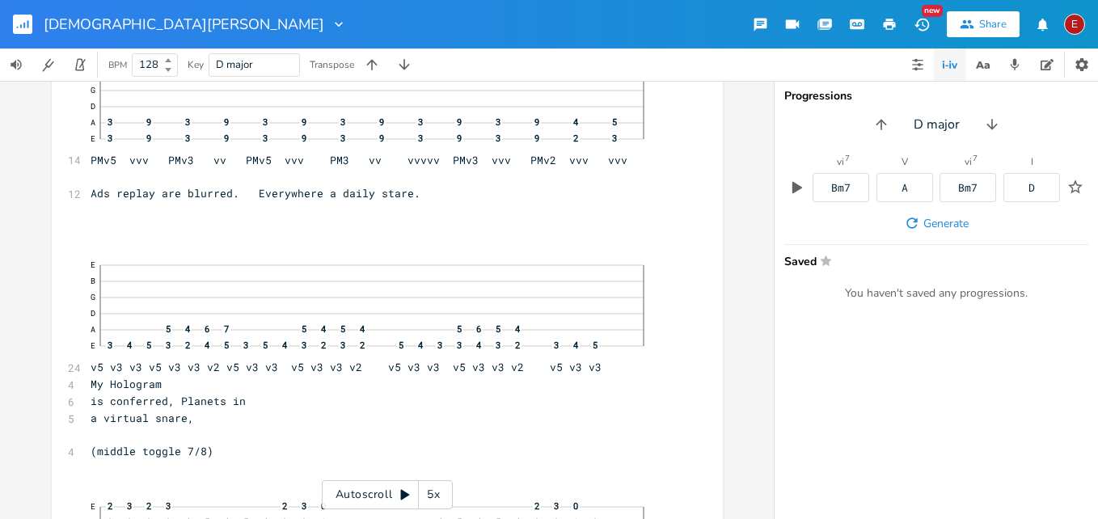
click at [402, 496] on icon at bounding box center [405, 495] width 9 height 11
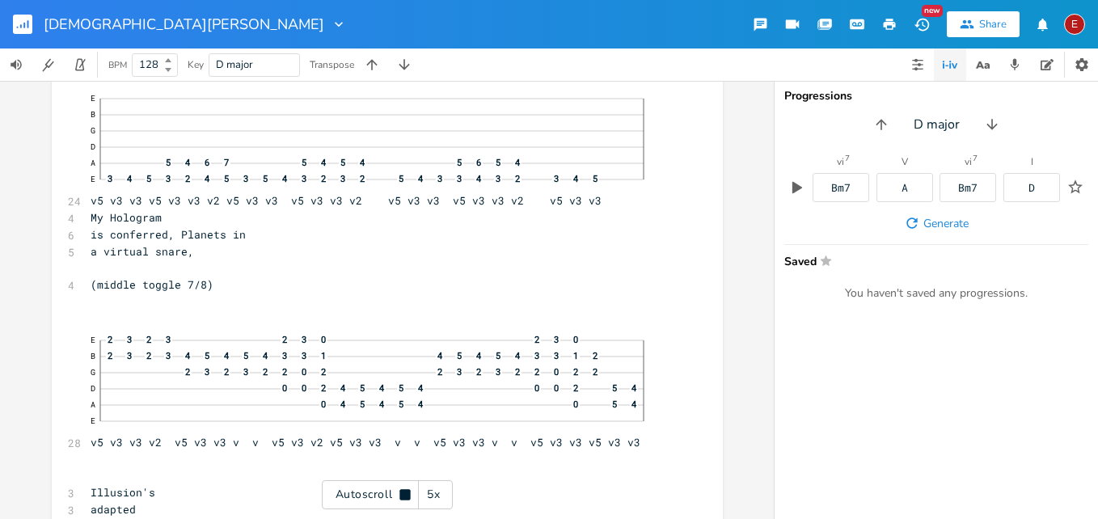
click at [402, 496] on icon at bounding box center [404, 494] width 11 height 11
click at [402, 496] on icon at bounding box center [405, 495] width 9 height 11
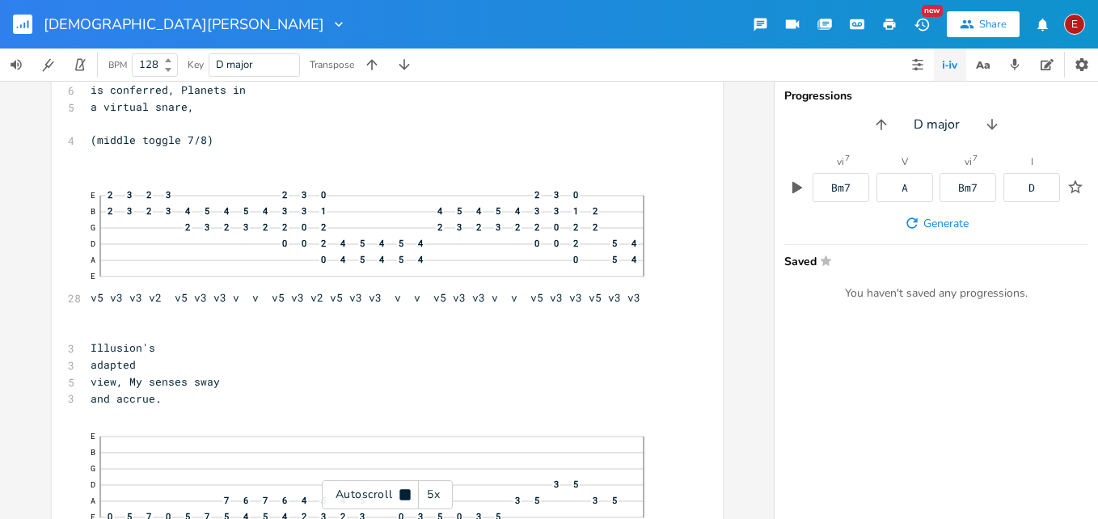
click at [402, 496] on icon at bounding box center [404, 494] width 11 height 11
click at [408, 498] on icon at bounding box center [405, 494] width 13 height 13
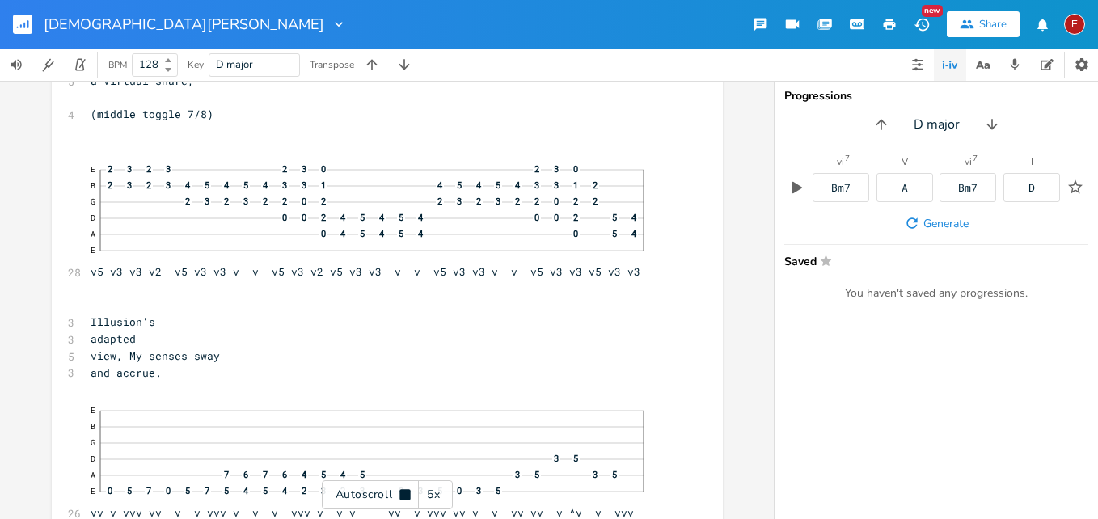
click at [408, 498] on icon at bounding box center [404, 494] width 11 height 11
click at [408, 498] on icon at bounding box center [405, 494] width 13 height 13
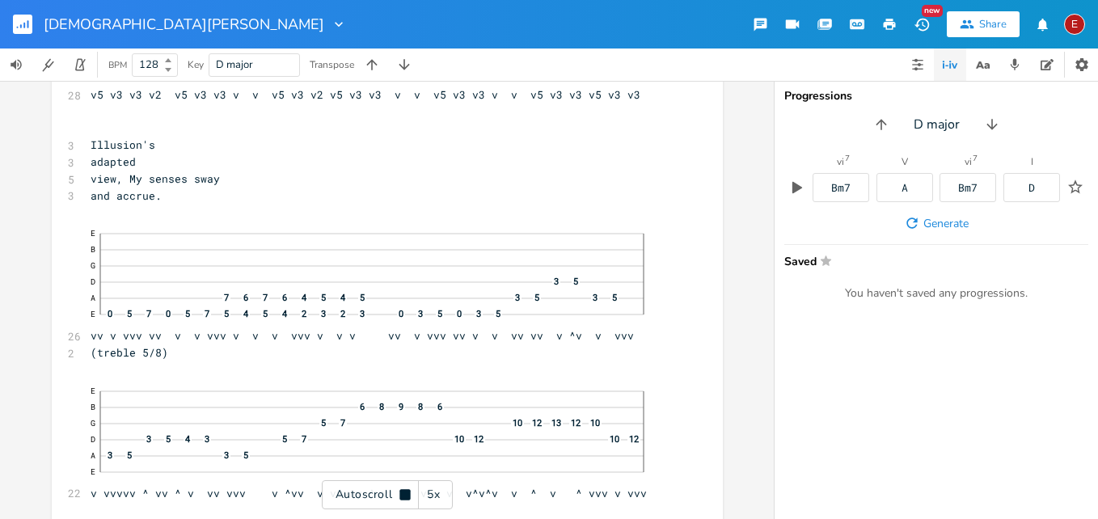
click at [408, 498] on icon at bounding box center [404, 494] width 11 height 11
click at [408, 498] on icon at bounding box center [405, 494] width 13 height 13
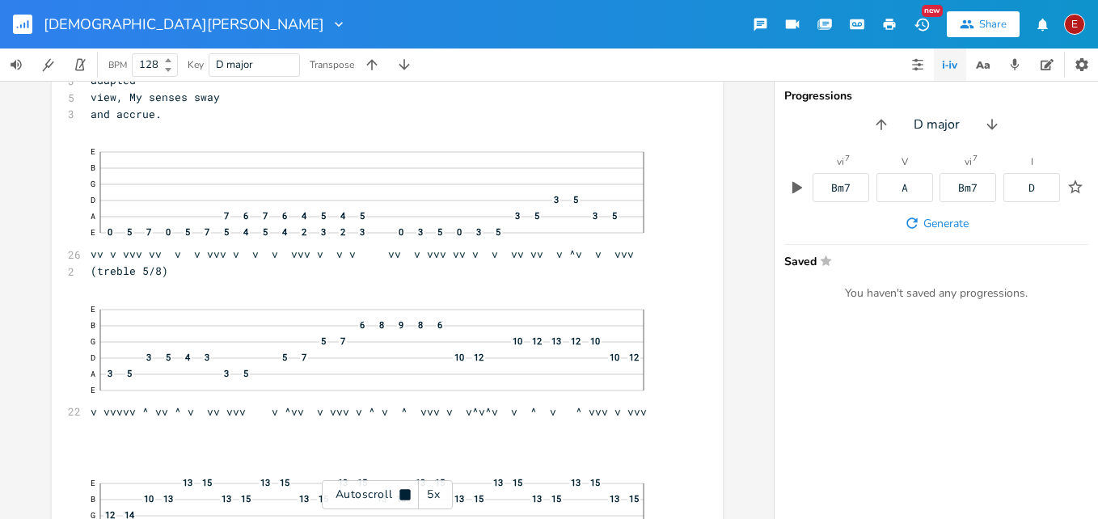
click at [408, 498] on icon at bounding box center [404, 494] width 11 height 11
click at [406, 491] on icon at bounding box center [405, 494] width 13 height 13
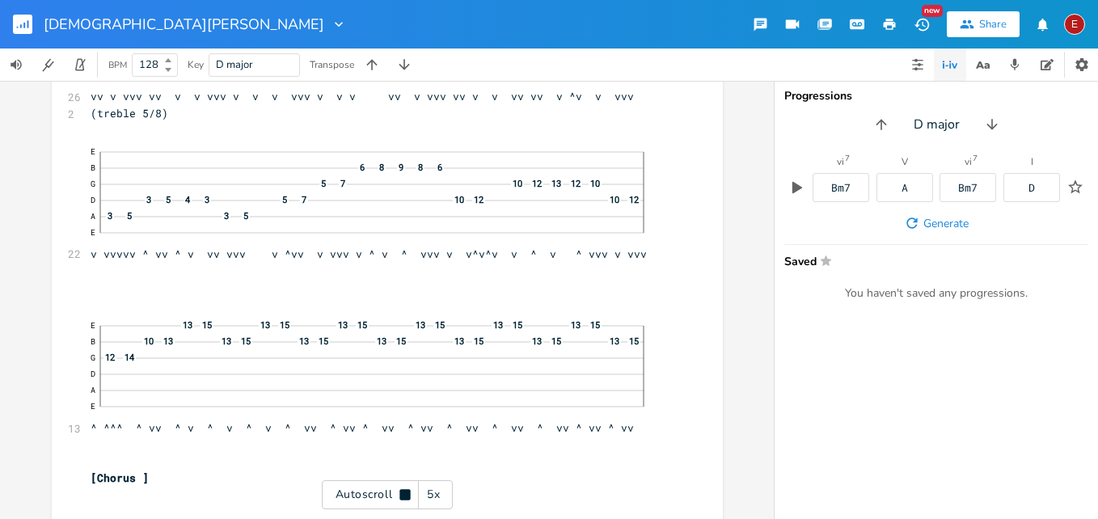
click at [406, 491] on icon at bounding box center [404, 494] width 11 height 11
click at [406, 491] on icon at bounding box center [405, 494] width 13 height 13
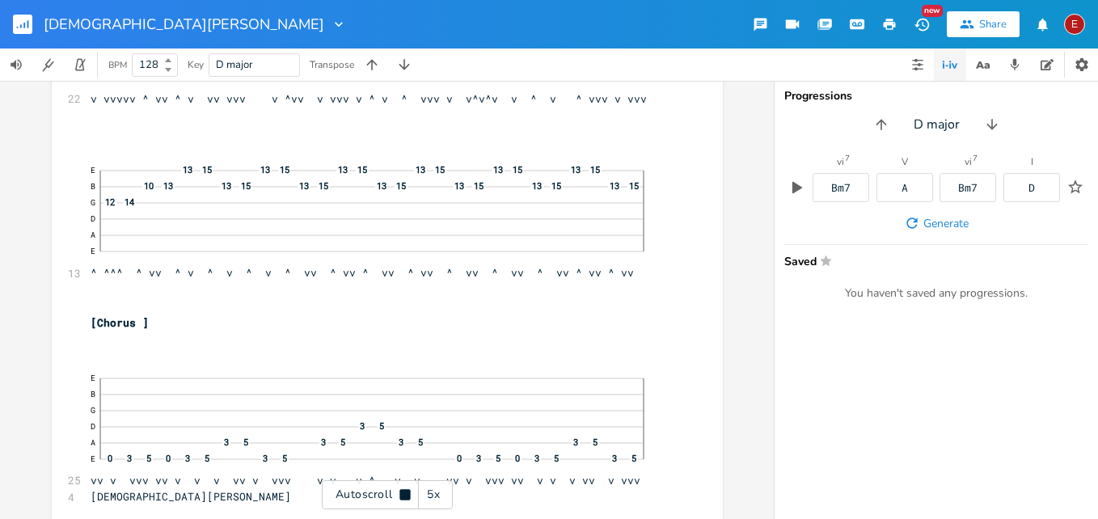
scroll to position [9722, 0]
click at [406, 491] on icon at bounding box center [404, 494] width 11 height 11
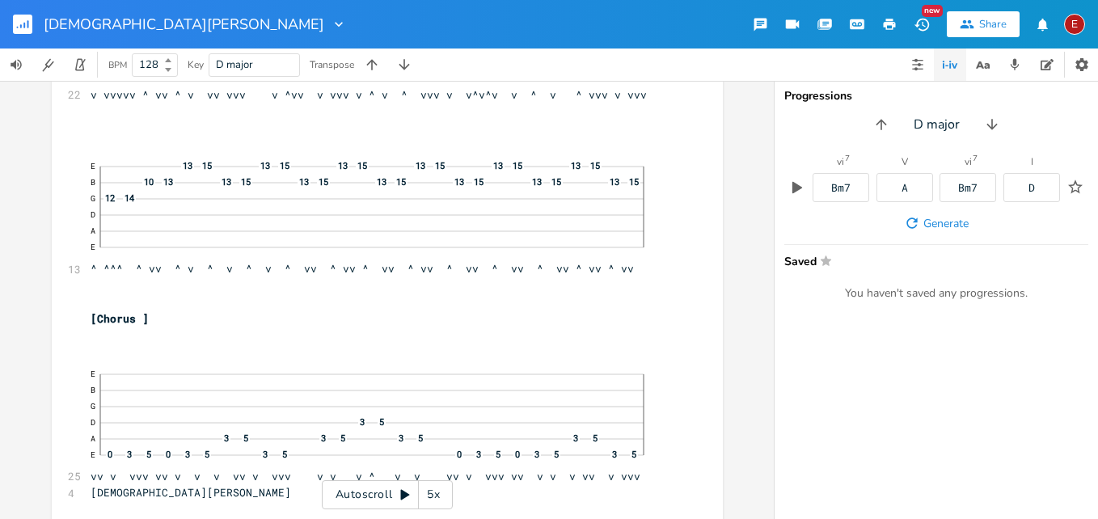
click at [406, 491] on icon at bounding box center [405, 494] width 13 height 13
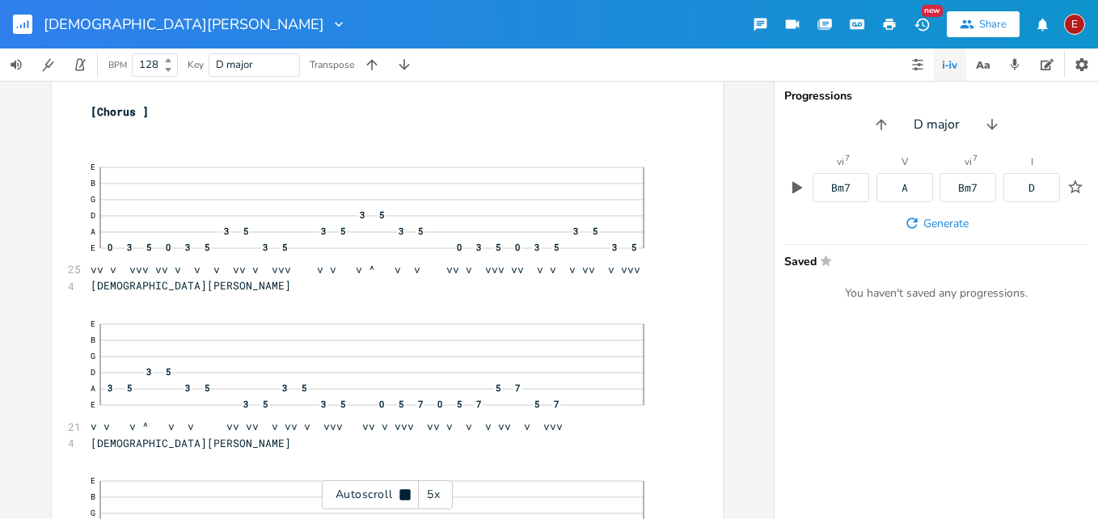
click at [406, 491] on icon at bounding box center [404, 494] width 11 height 11
click at [406, 491] on icon at bounding box center [405, 494] width 13 height 13
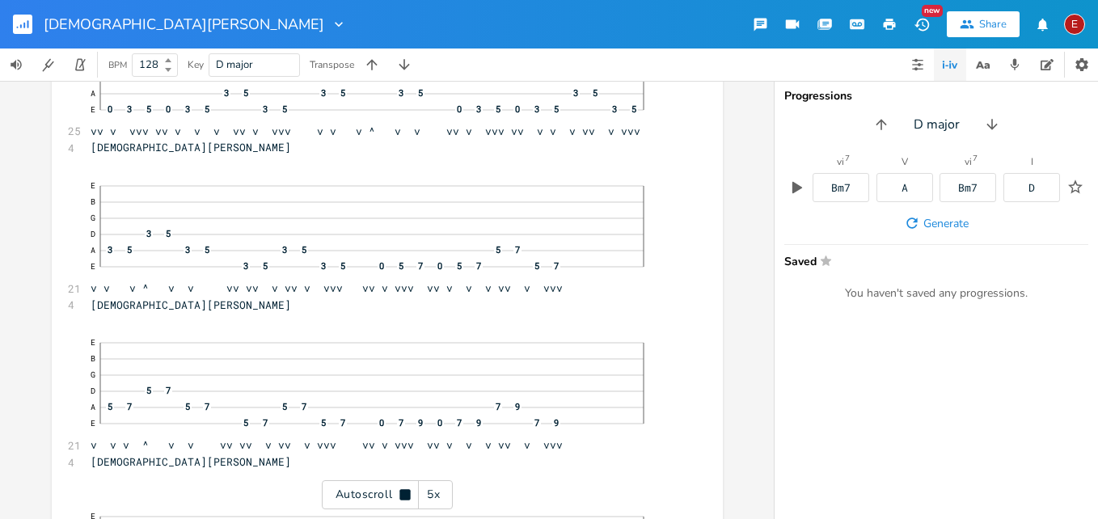
scroll to position [10072, 0]
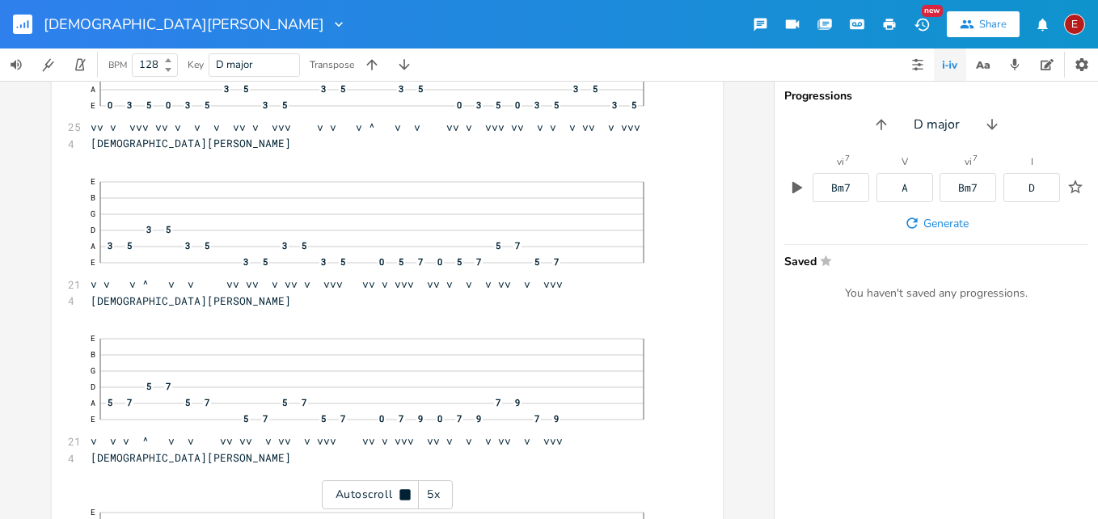
click at [406, 491] on icon at bounding box center [404, 494] width 11 height 11
click at [406, 491] on icon at bounding box center [405, 494] width 13 height 13
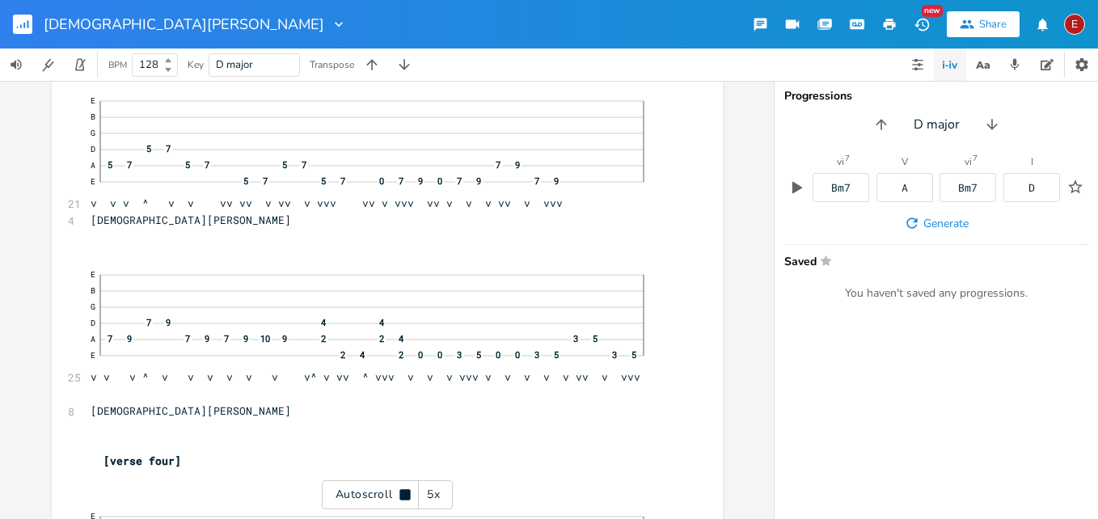
scroll to position [10312, 0]
click at [406, 491] on icon at bounding box center [404, 494] width 11 height 11
click at [406, 491] on icon at bounding box center [405, 494] width 13 height 13
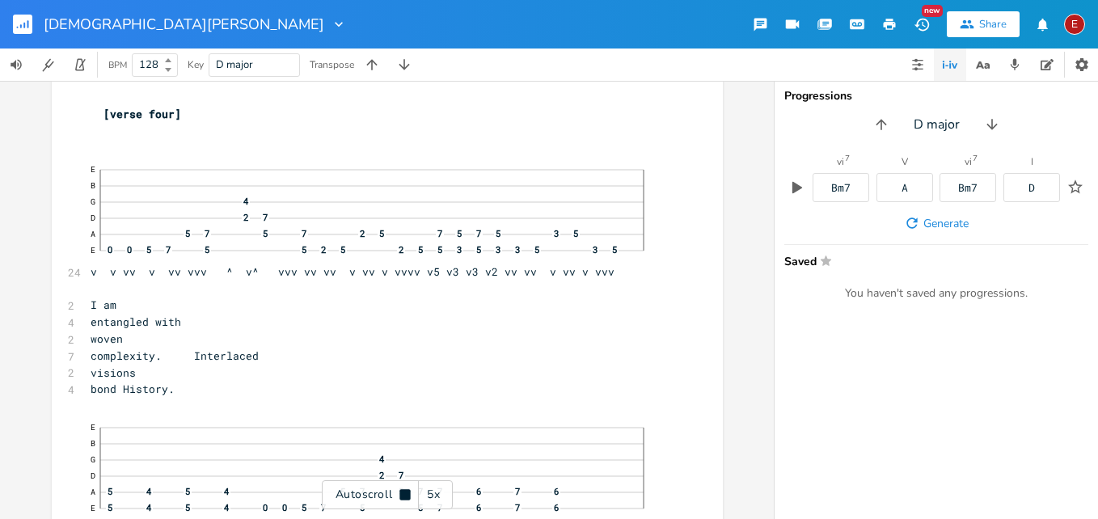
click at [406, 491] on icon at bounding box center [404, 494] width 11 height 11
click at [406, 491] on icon at bounding box center [405, 494] width 13 height 13
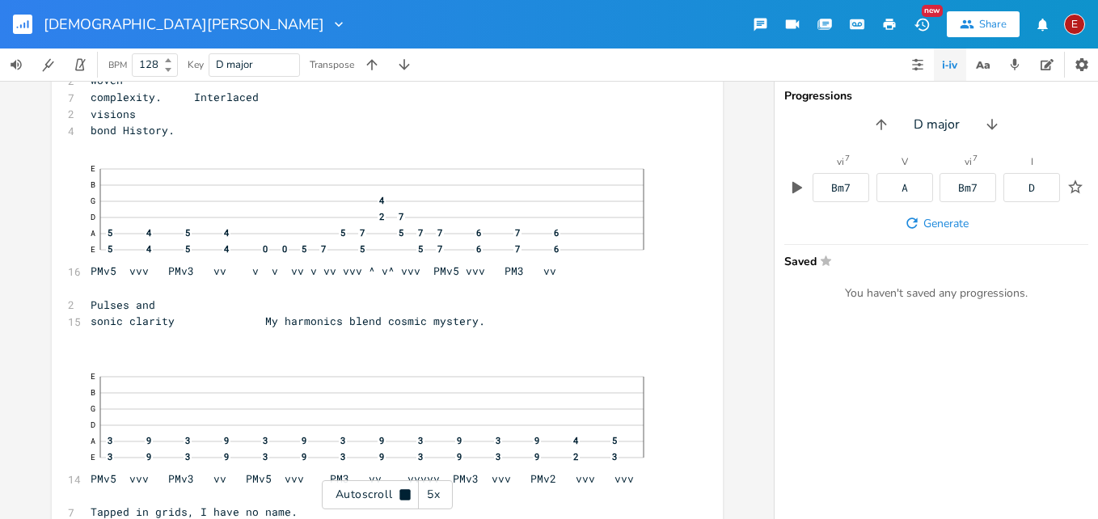
click at [406, 491] on icon at bounding box center [404, 494] width 11 height 11
click at [406, 491] on icon at bounding box center [405, 494] width 13 height 13
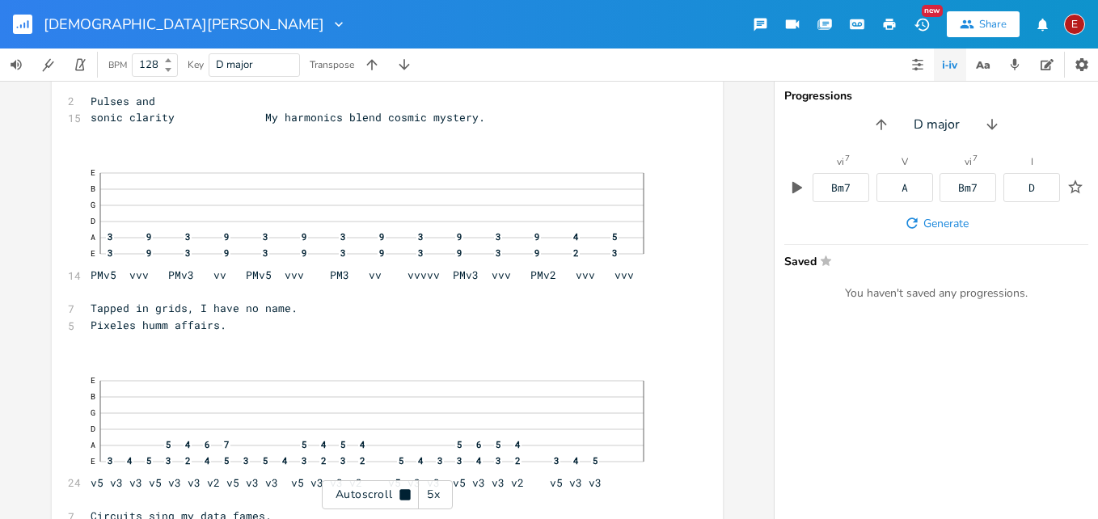
click at [406, 491] on icon at bounding box center [404, 494] width 11 height 11
click at [406, 491] on icon at bounding box center [405, 494] width 13 height 13
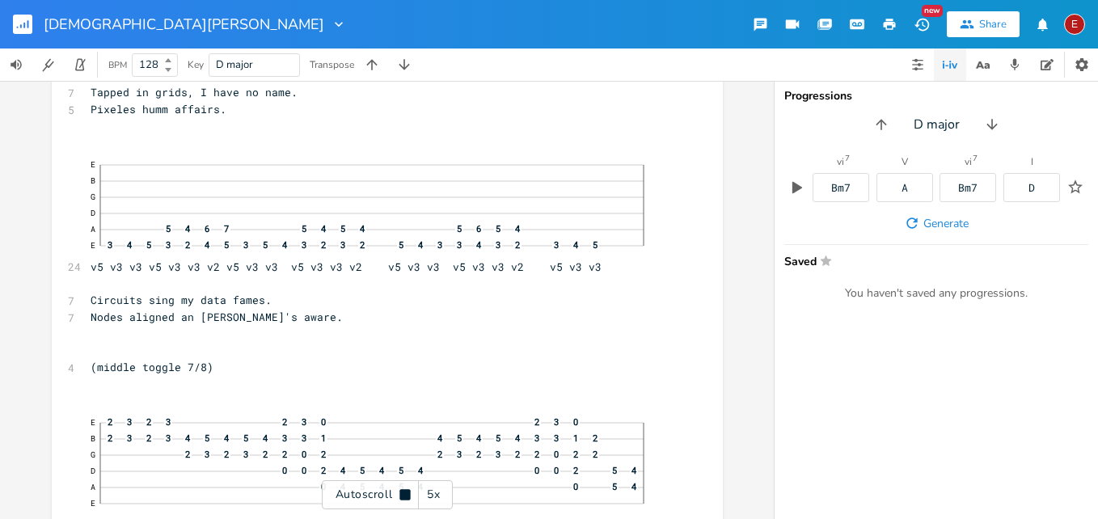
click at [406, 491] on icon at bounding box center [404, 494] width 11 height 11
click at [250, 305] on span "Circuits sing my data fames." at bounding box center [181, 297] width 181 height 15
type textarea "r"
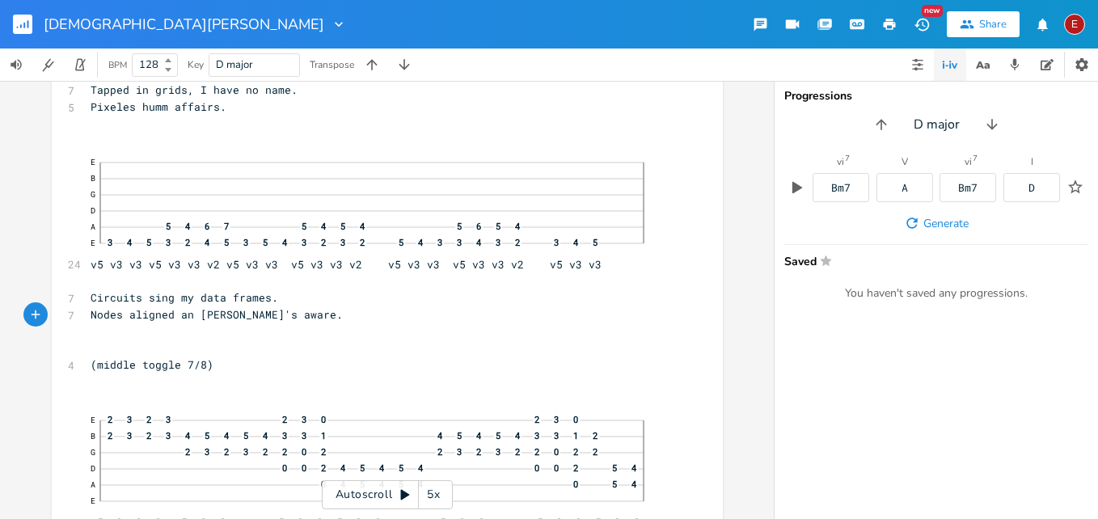
click at [406, 493] on icon at bounding box center [405, 495] width 9 height 11
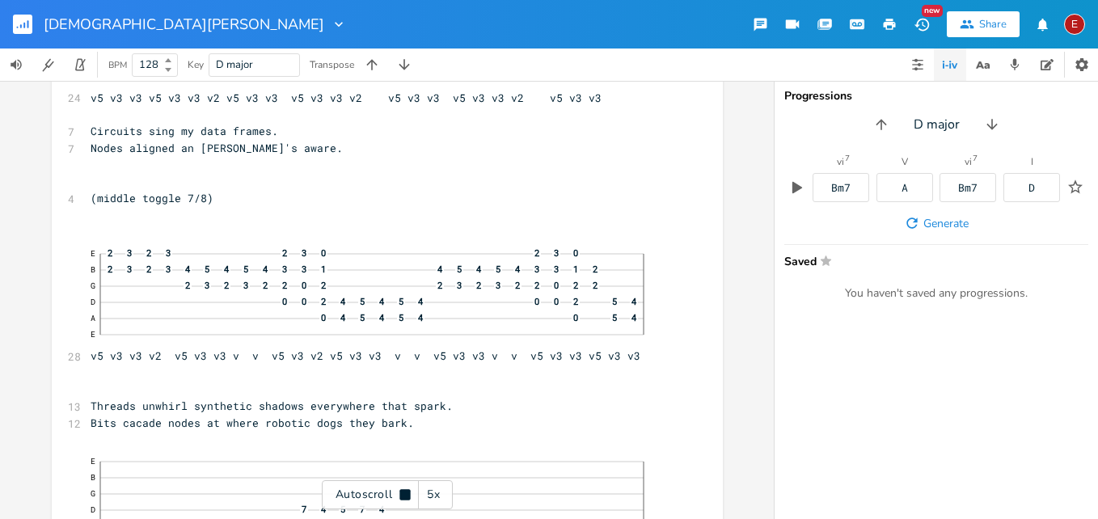
click at [406, 493] on icon at bounding box center [404, 494] width 11 height 11
click at [1070, 27] on div "E" at bounding box center [1074, 24] width 21 height 21
click at [993, 135] on span "Sign Out" at bounding box center [991, 139] width 38 height 11
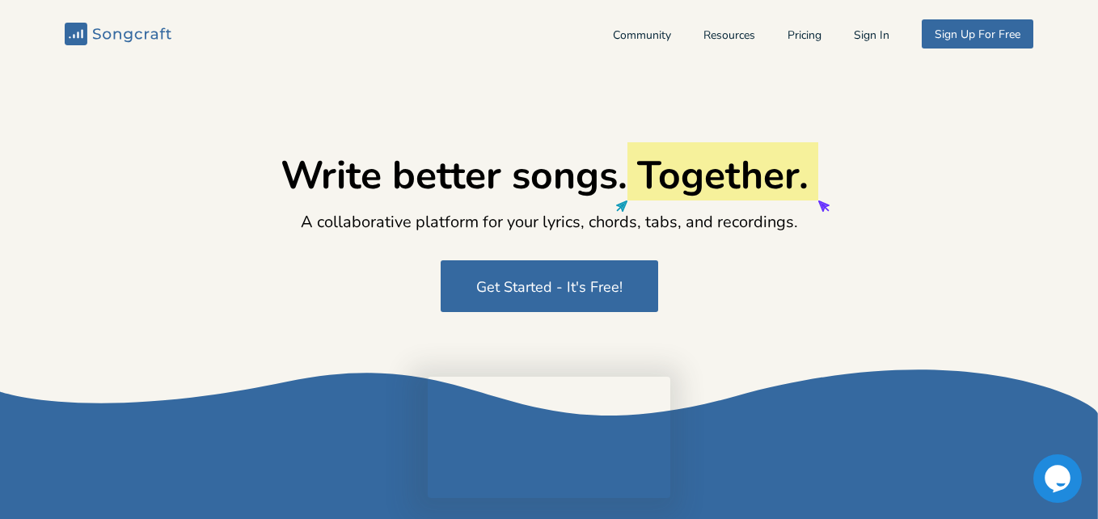
type input "[EMAIL_ADDRESS][DOMAIN_NAME]"
